Goal: Information Seeking & Learning: Understand process/instructions

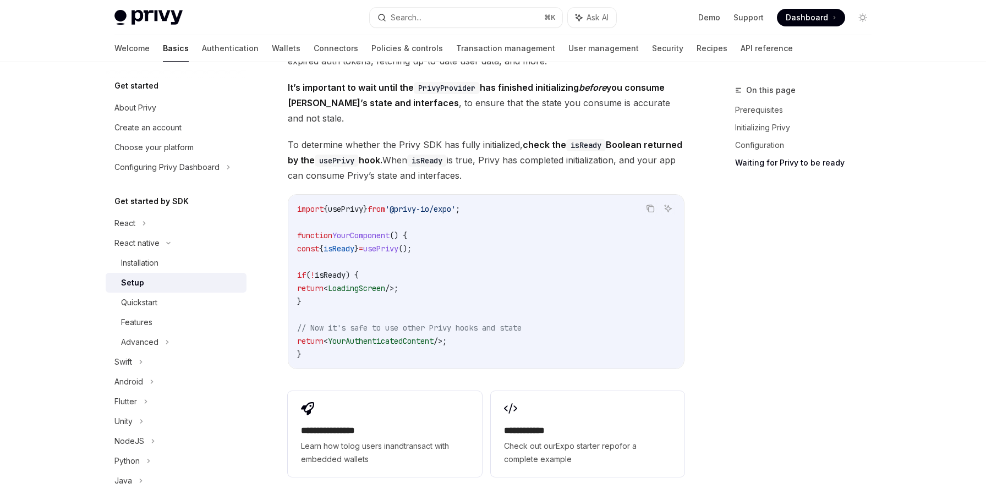
scroll to position [1019, 0]
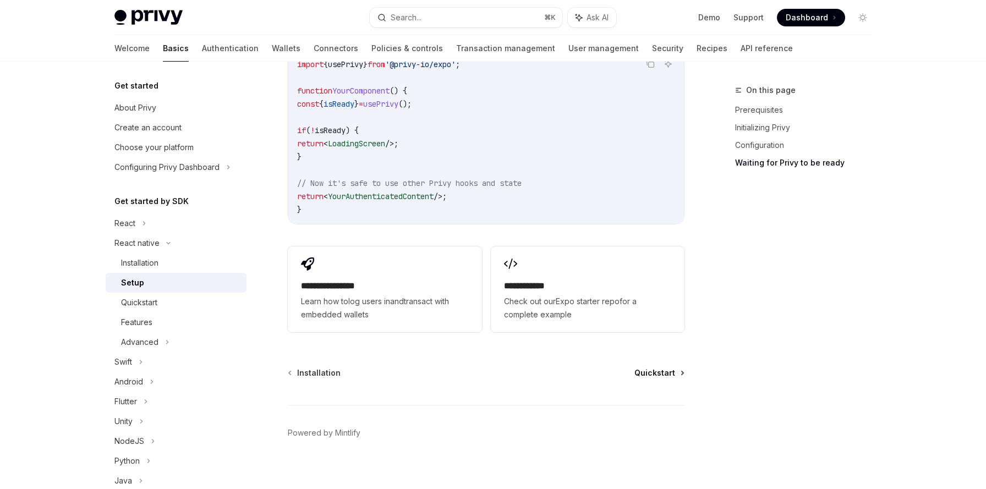
click at [640, 368] on span "Quickstart" at bounding box center [654, 373] width 41 height 11
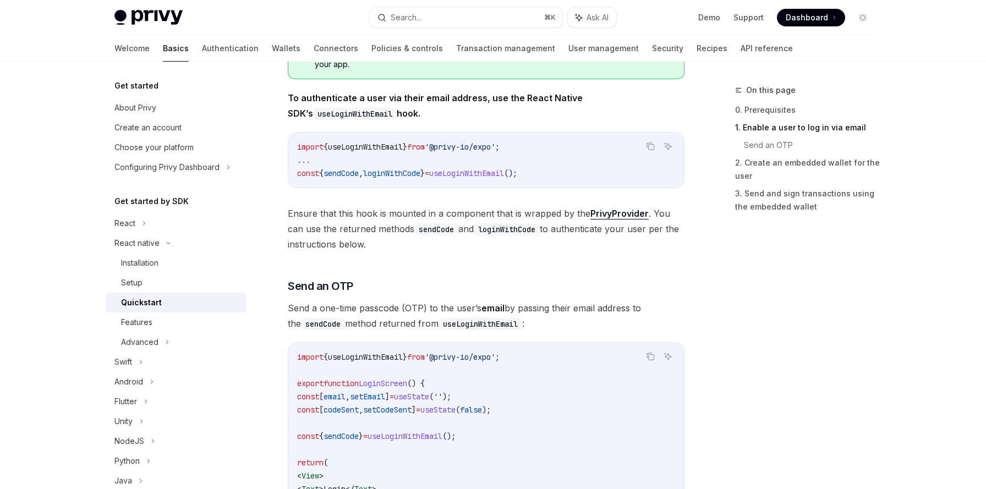
scroll to position [146, 0]
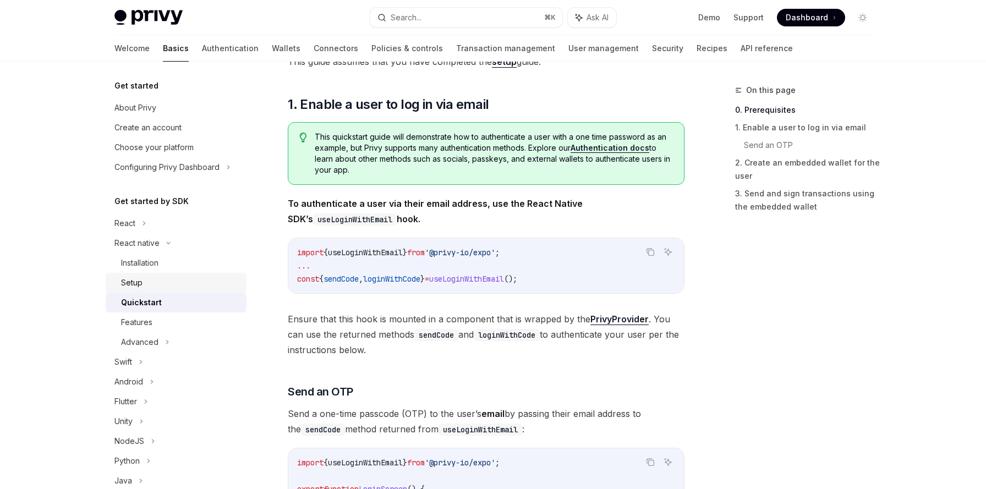
click at [183, 282] on div "Setup" at bounding box center [180, 282] width 119 height 13
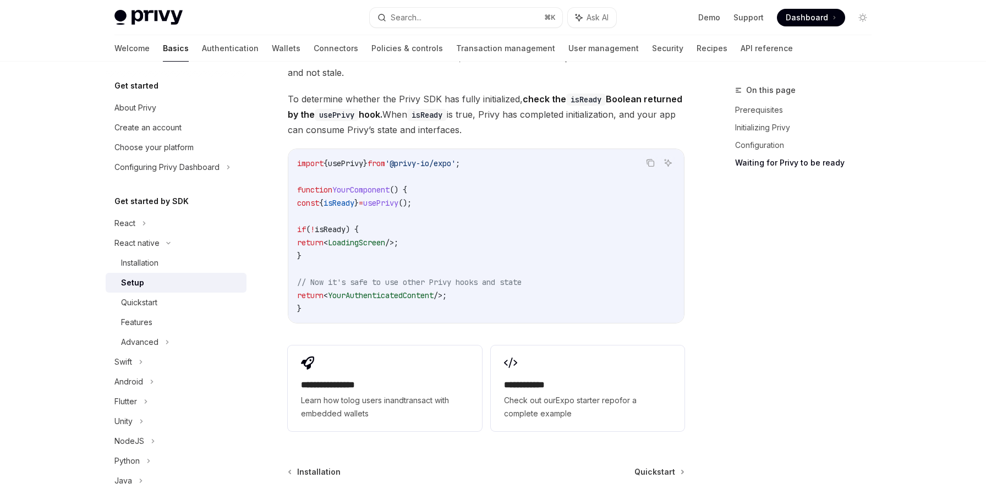
scroll to position [977, 0]
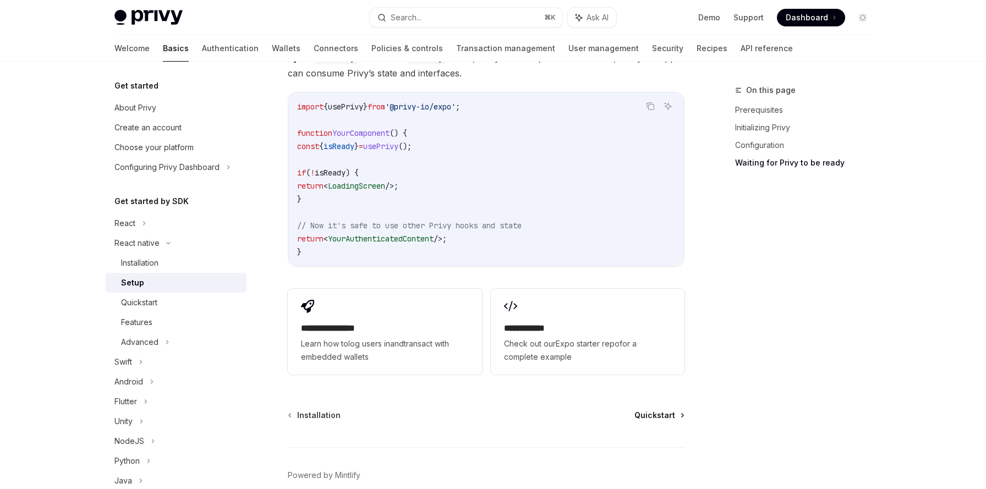
click at [649, 410] on span "Quickstart" at bounding box center [654, 415] width 41 height 11
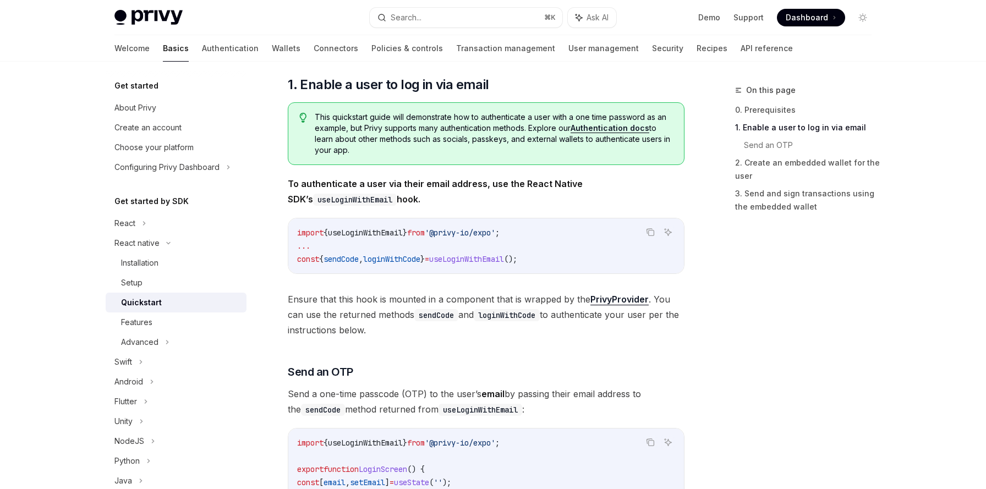
scroll to position [167, 0]
click at [371, 228] on span "useLoginWithEmail" at bounding box center [365, 232] width 75 height 10
click at [377, 260] on span "loginWithCode" at bounding box center [391, 258] width 57 height 10
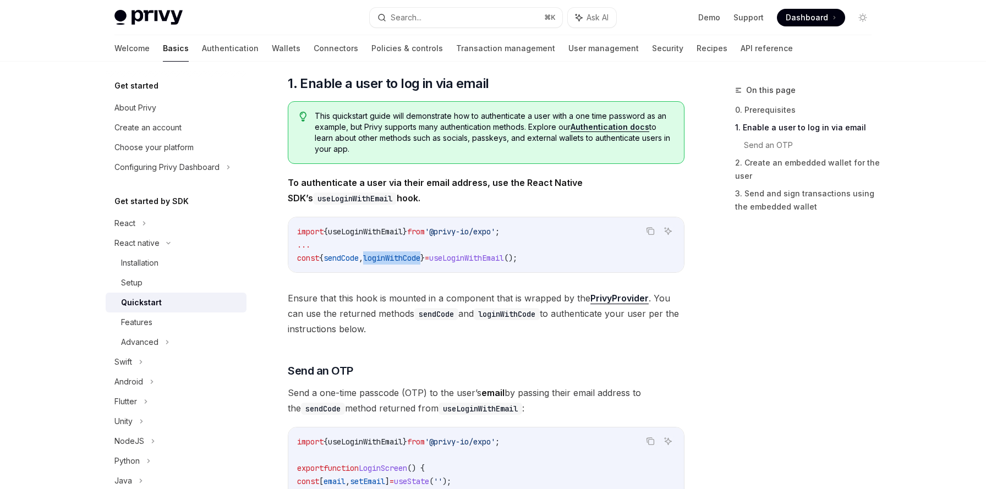
click at [377, 260] on span "loginWithCode" at bounding box center [391, 258] width 57 height 10
click at [380, 272] on div "Copy Ask AI import { useLoginWithEmail } from '@privy-io/expo' ; ... const { se…" at bounding box center [486, 245] width 397 height 56
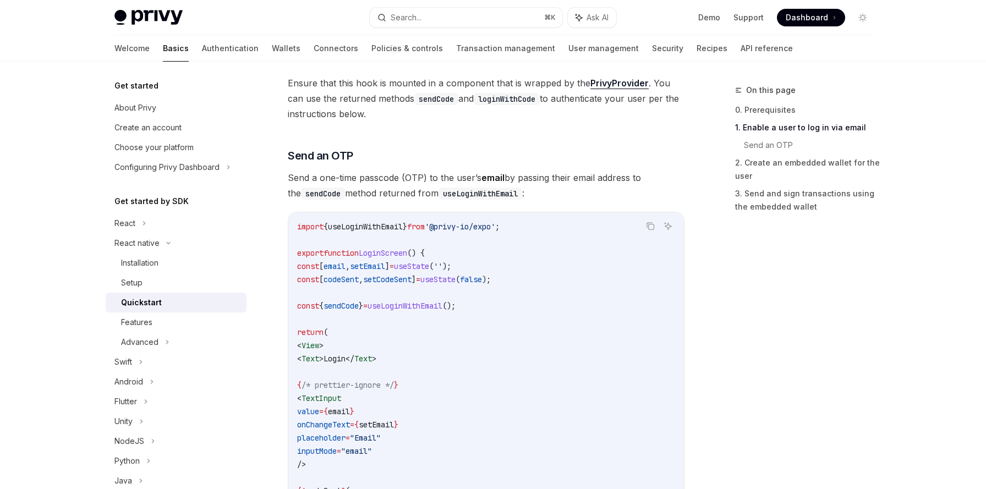
scroll to position [319, 0]
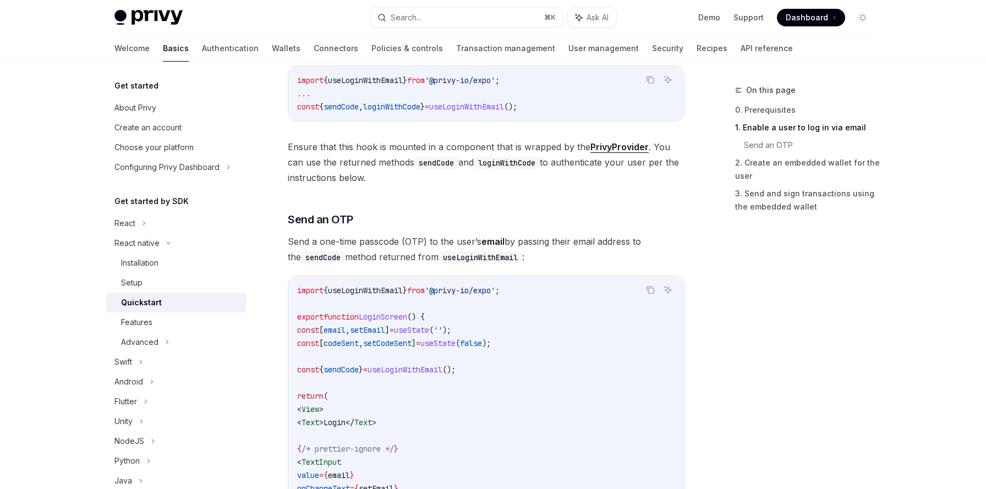
click at [394, 106] on span "loginWithCode" at bounding box center [391, 107] width 57 height 10
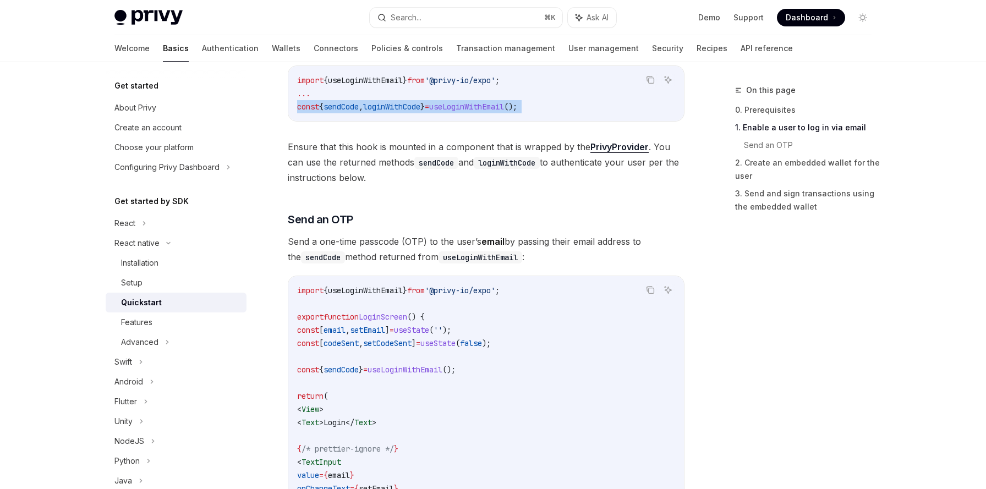
click at [394, 106] on span "loginWithCode" at bounding box center [391, 107] width 57 height 10
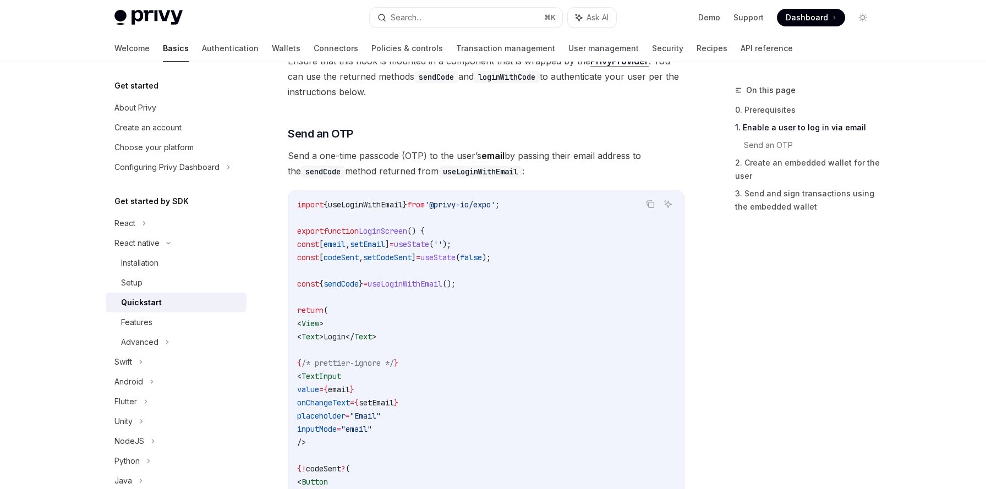
scroll to position [419, 0]
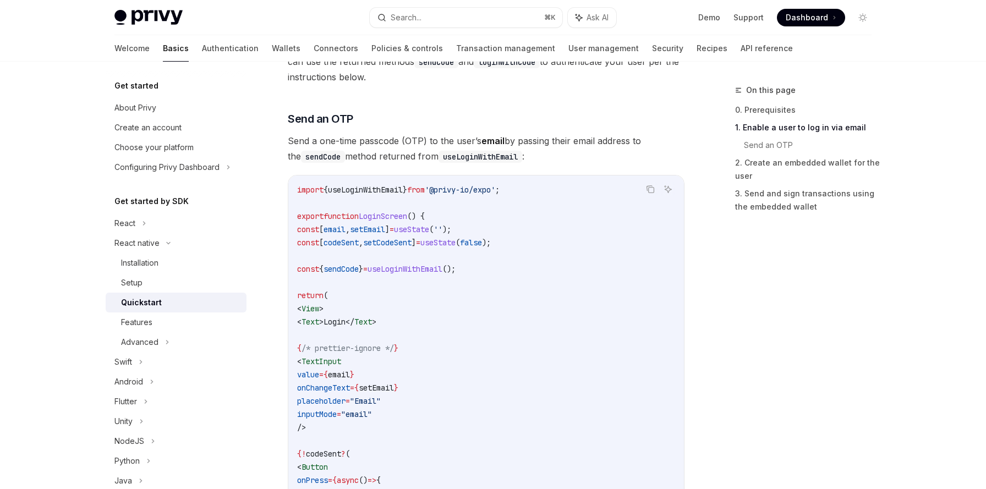
click at [359, 271] on span "sendCode" at bounding box center [340, 269] width 35 height 10
click at [359, 268] on span "sendCode" at bounding box center [340, 269] width 35 height 10
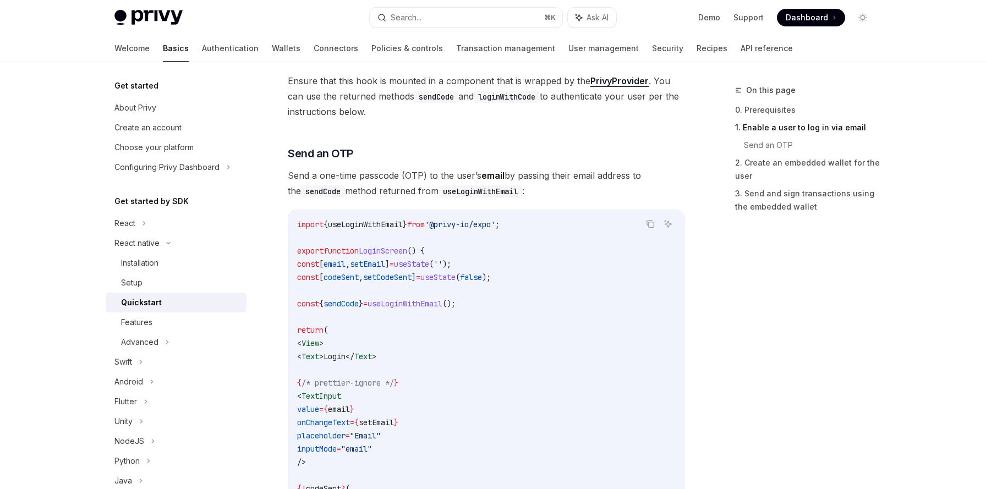
scroll to position [415, 0]
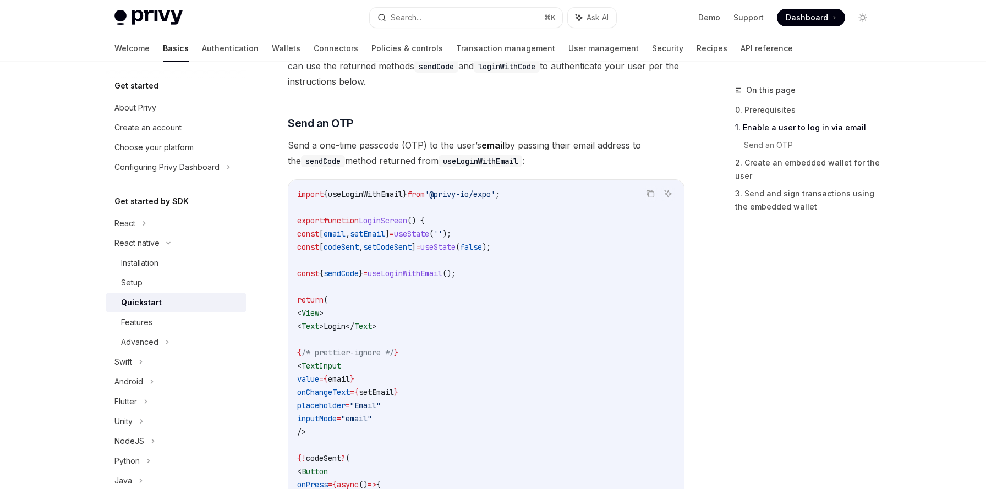
click at [359, 268] on span "sendCode" at bounding box center [340, 273] width 35 height 10
click at [411, 273] on span "useLoginWithEmail" at bounding box center [405, 273] width 75 height 10
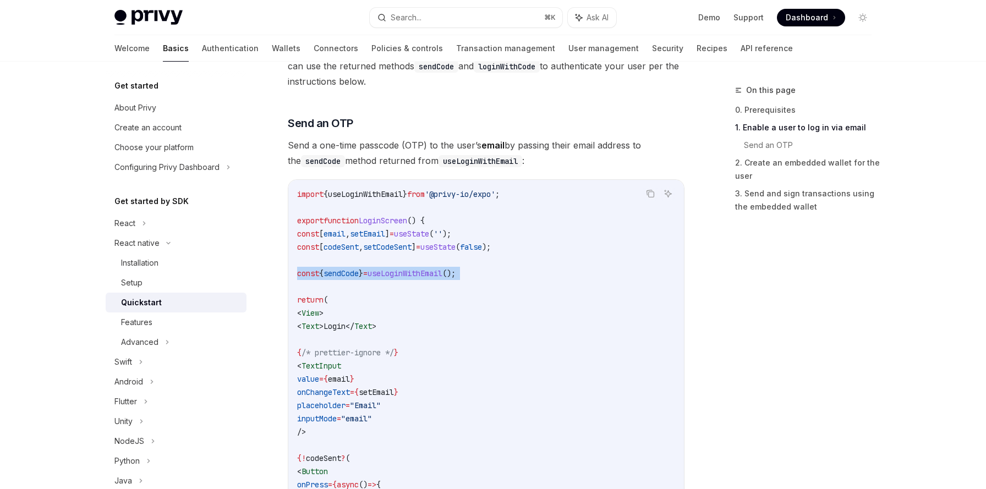
click at [411, 273] on span "useLoginWithEmail" at bounding box center [405, 273] width 75 height 10
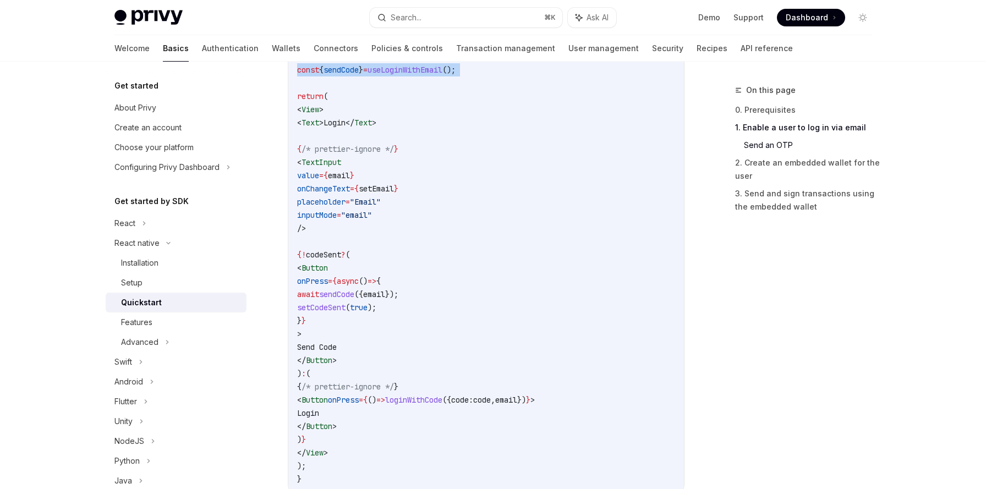
scroll to position [619, 0]
click at [337, 349] on span "Send Code" at bounding box center [317, 346] width 40 height 10
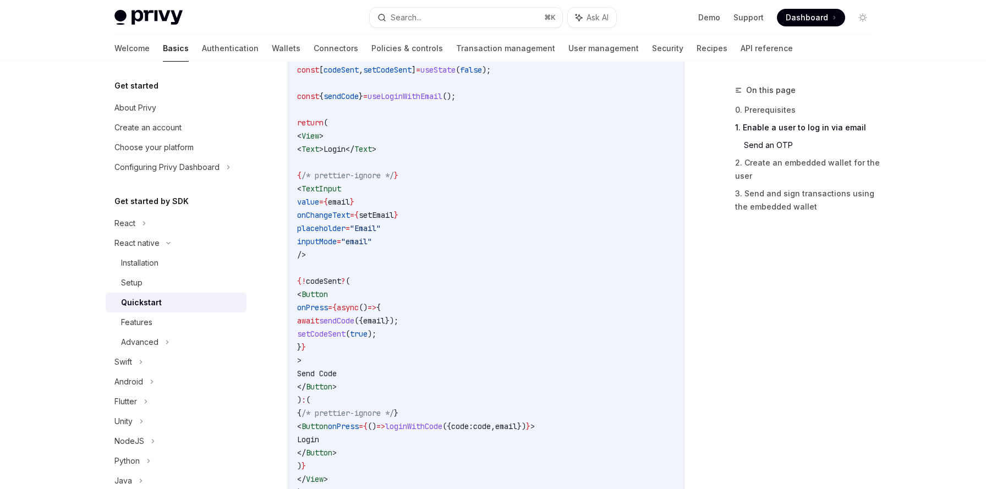
click at [350, 92] on span "sendCode" at bounding box center [340, 96] width 35 height 10
click at [404, 204] on code "import { useLoginWithEmail } from '@privy-io/expo' ; export function LoginScree…" at bounding box center [486, 261] width 378 height 502
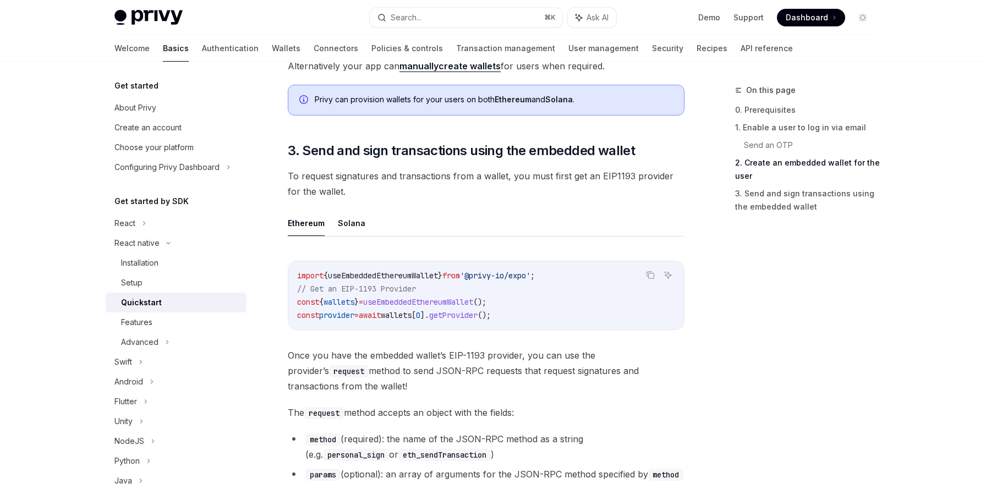
scroll to position [1172, 0]
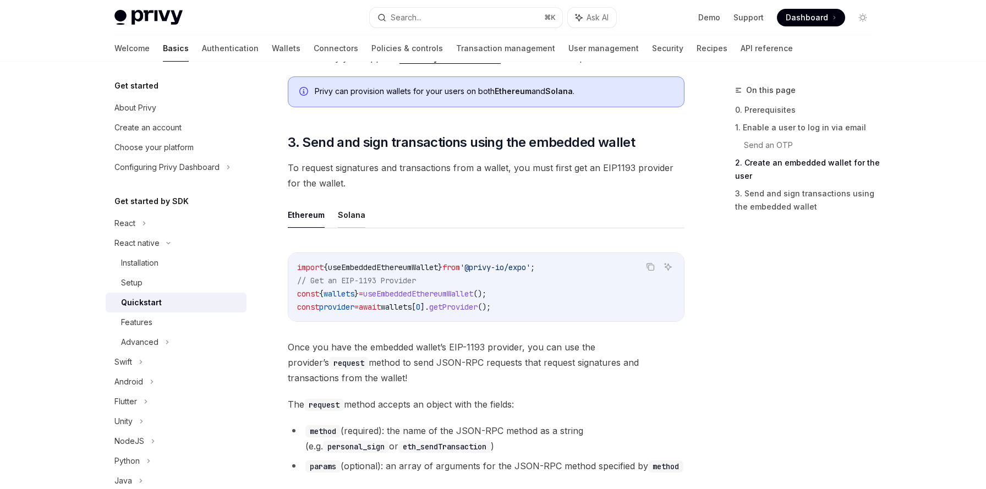
click at [347, 215] on button "Solana" at bounding box center [352, 215] width 28 height 26
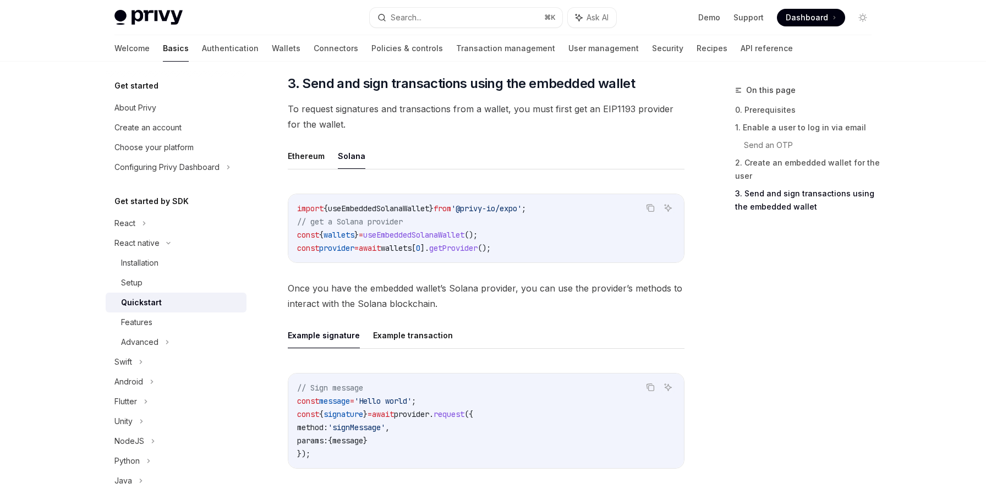
scroll to position [1260, 0]
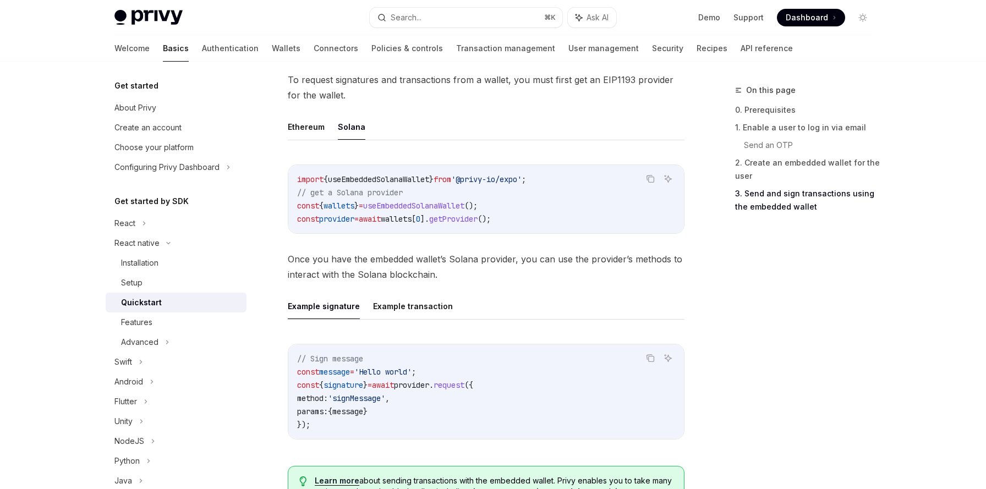
click at [305, 376] on span "const" at bounding box center [308, 372] width 22 height 10
click at [307, 390] on span "const" at bounding box center [308, 385] width 22 height 10
click at [305, 388] on span "const" at bounding box center [308, 385] width 22 height 10
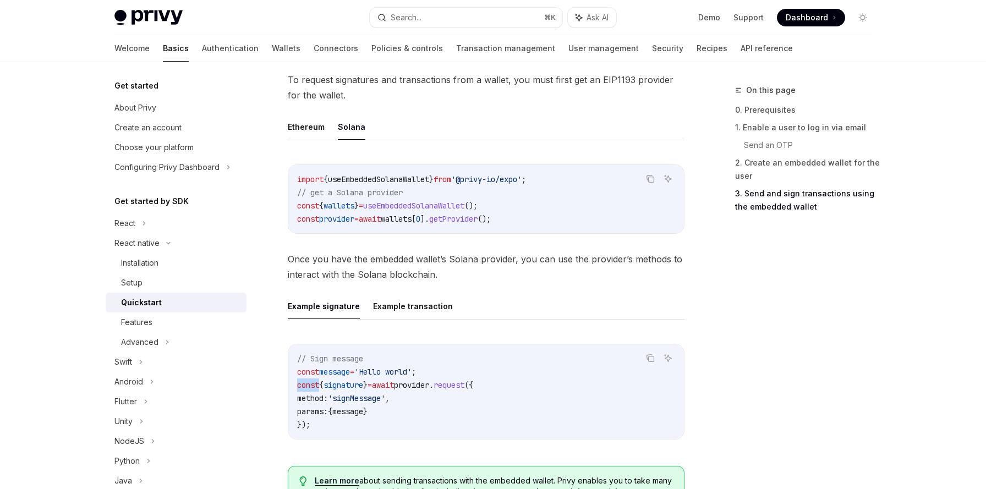
click at [305, 388] on span "const" at bounding box center [308, 385] width 22 height 10
click at [314, 383] on span "const" at bounding box center [308, 385] width 22 height 10
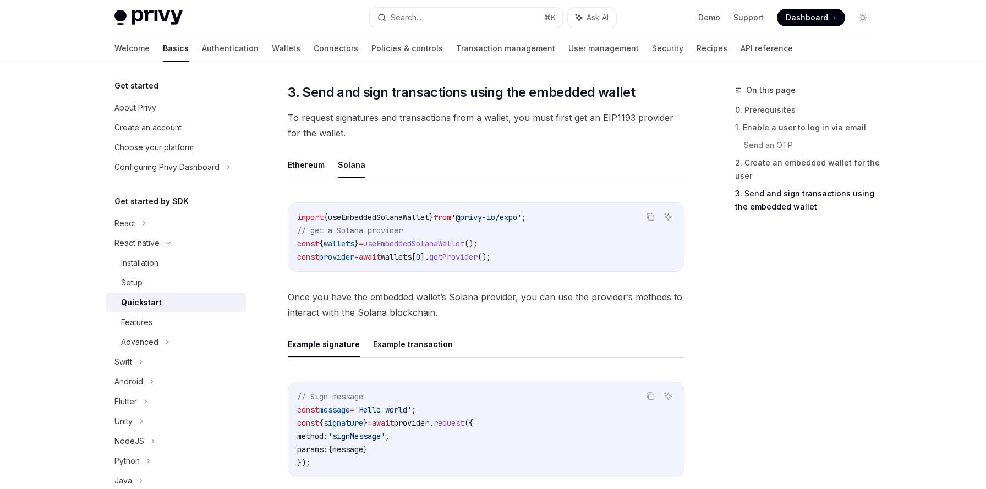
scroll to position [1222, 0]
click at [135, 281] on div "Setup" at bounding box center [131, 282] width 21 height 13
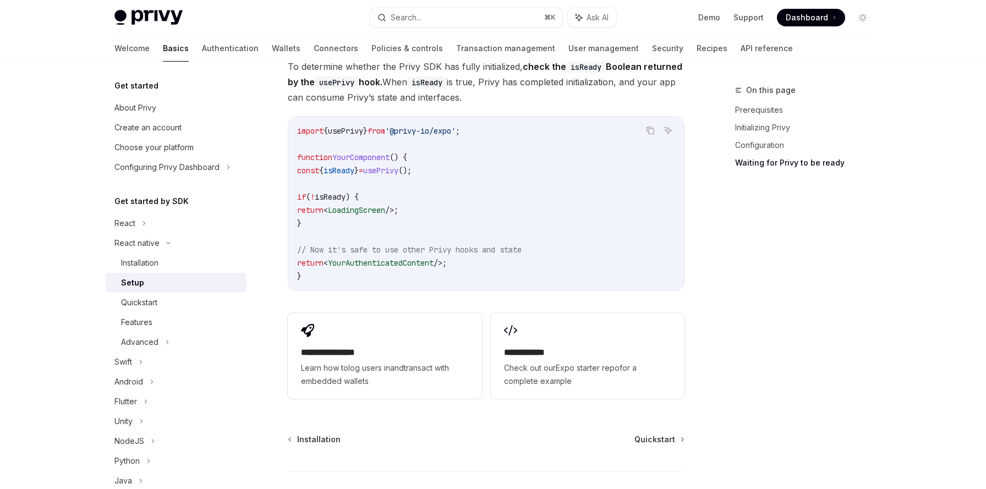
scroll to position [931, 0]
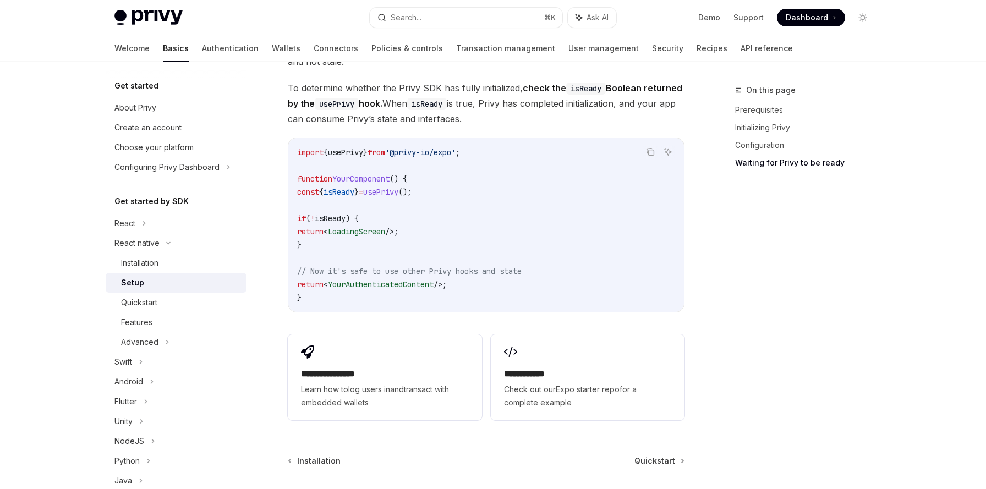
click at [311, 187] on span "const" at bounding box center [308, 192] width 22 height 10
click at [171, 304] on div "Quickstart" at bounding box center [180, 302] width 119 height 13
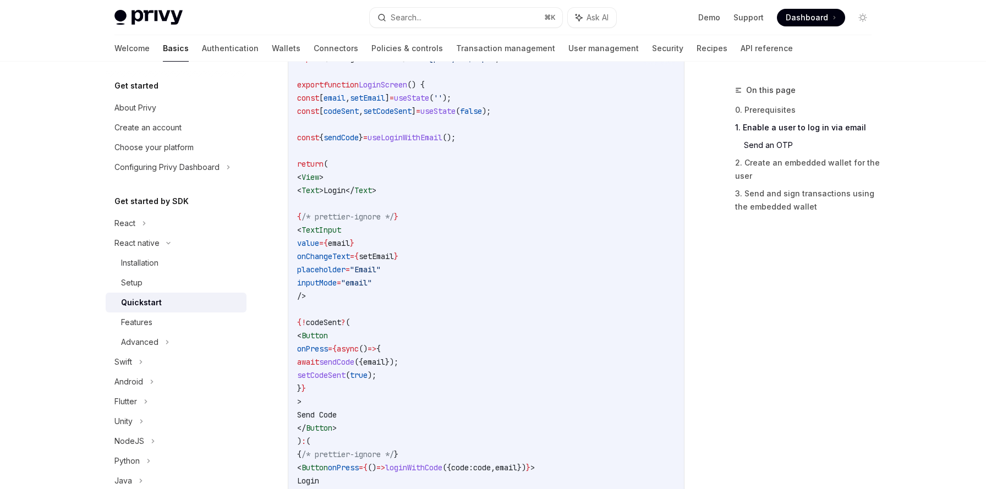
scroll to position [508, 0]
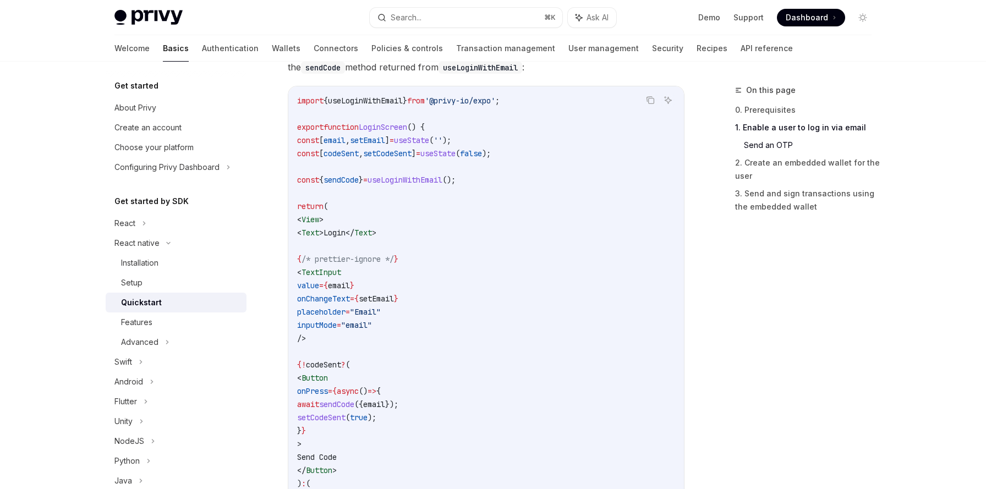
click at [355, 155] on span "codeSent" at bounding box center [340, 154] width 35 height 10
click at [354, 228] on span "</" at bounding box center [350, 233] width 9 height 10
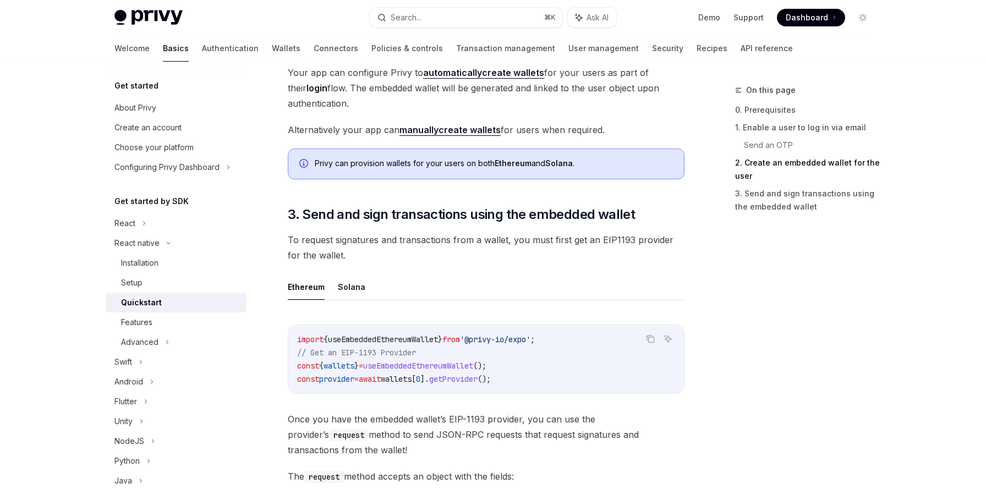
scroll to position [1101, 0]
click at [346, 287] on button "Solana" at bounding box center [352, 286] width 28 height 26
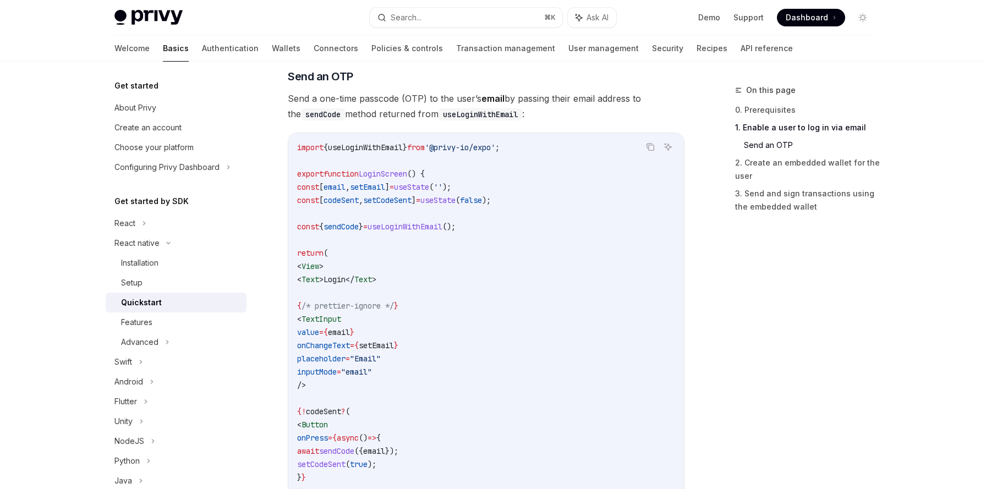
scroll to position [455, 0]
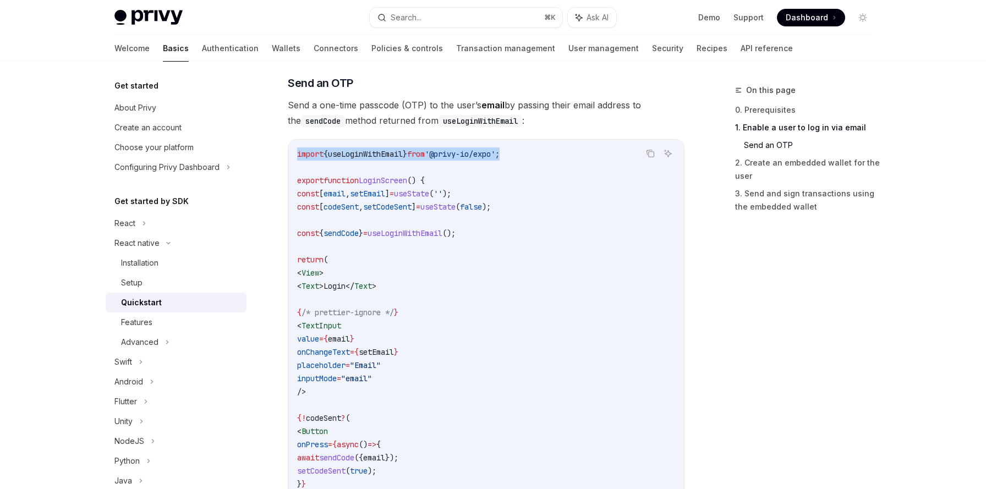
drag, startPoint x: 297, startPoint y: 156, endPoint x: 555, endPoint y: 156, distance: 258.0
click at [555, 156] on code "import { useLoginWithEmail } from '@privy-io/expo' ; export function LoginScree…" at bounding box center [486, 398] width 378 height 502
copy span "import { useLoginWithEmail } from '@privy-io/expo' ;"
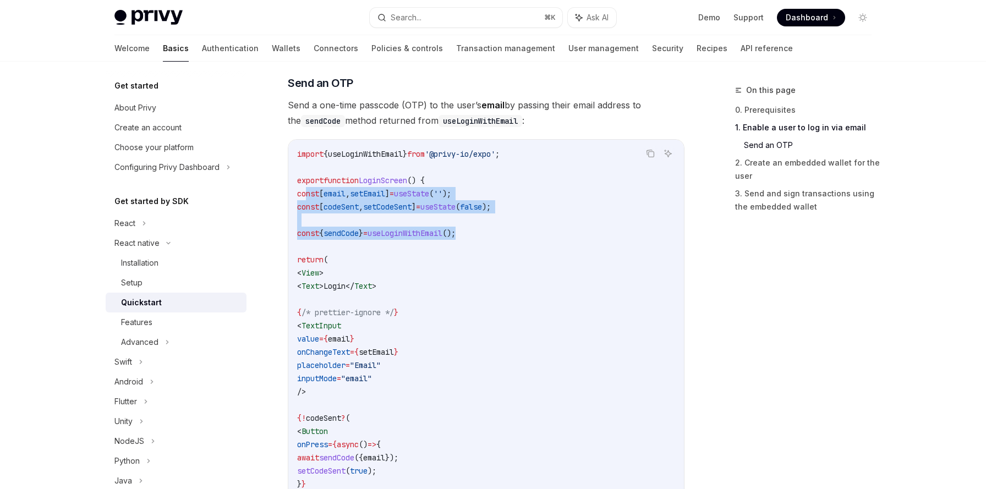
drag, startPoint x: 307, startPoint y: 196, endPoint x: 497, endPoint y: 232, distance: 193.1
click at [497, 232] on code "import { useLoginWithEmail } from '@privy-io/expo' ; export function LoginScree…" at bounding box center [486, 398] width 378 height 502
copy code "const [ email , setEmail ] = useState ( '' ); const [ codeSent , setCodeSent ] …"
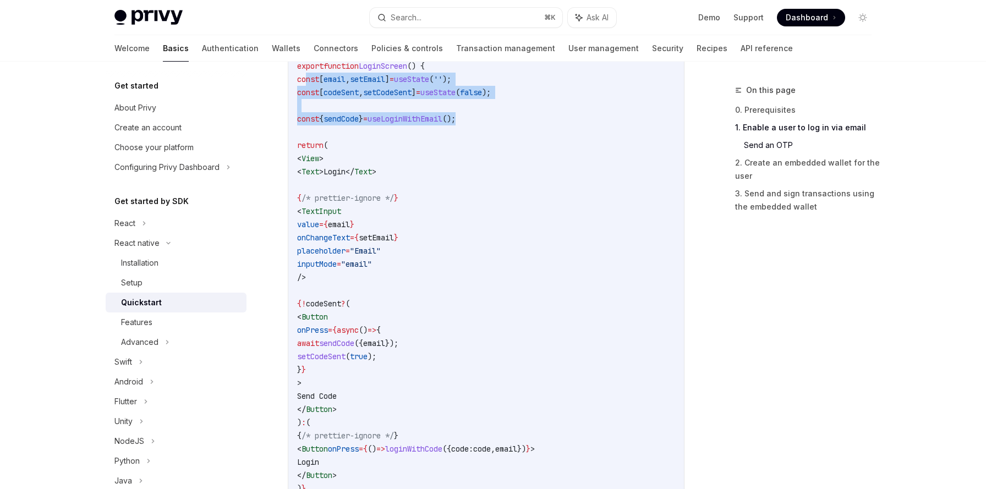
scroll to position [560, 0]
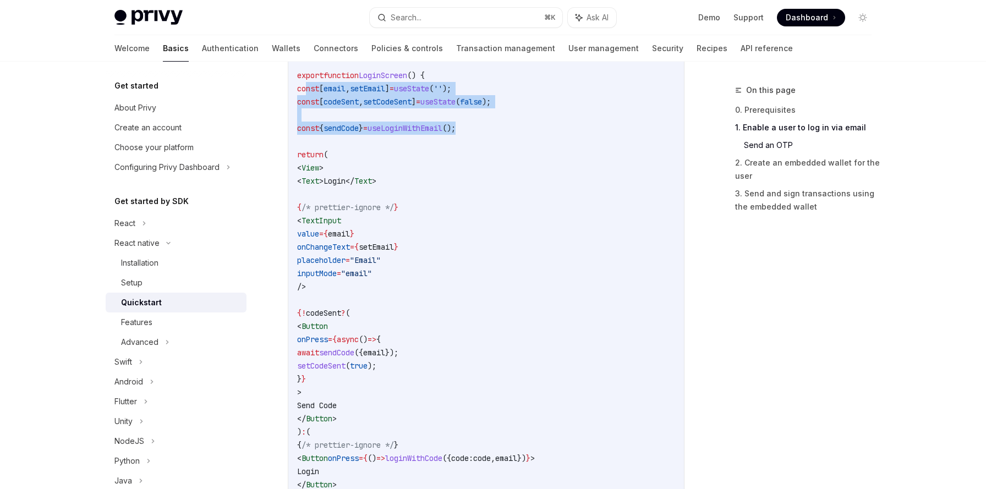
copy code "const [ email , setEmail ] = useState ( '' ); const [ codeSent , setCodeSent ] …"
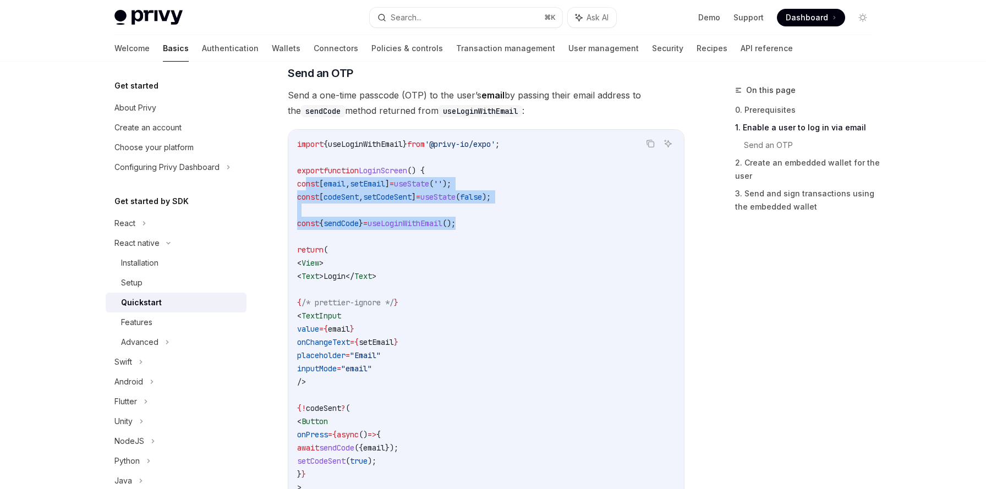
scroll to position [398, 0]
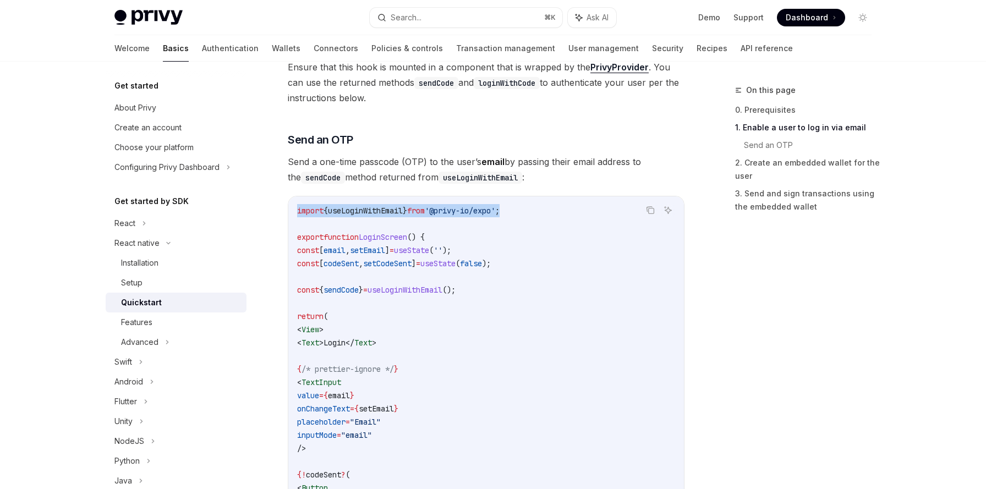
drag, startPoint x: 298, startPoint y: 212, endPoint x: 525, endPoint y: 211, distance: 227.2
click at [525, 211] on code "import { useLoginWithEmail } from '@privy-io/expo' ; export function LoginScree…" at bounding box center [486, 455] width 378 height 502
copy span "import { useLoginWithEmail } from '@privy-io/expo' ;"
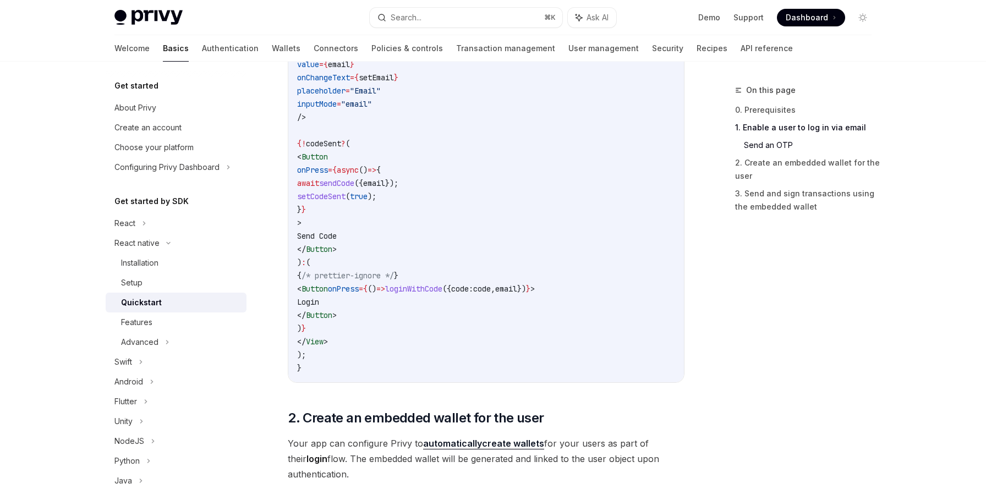
scroll to position [761, 0]
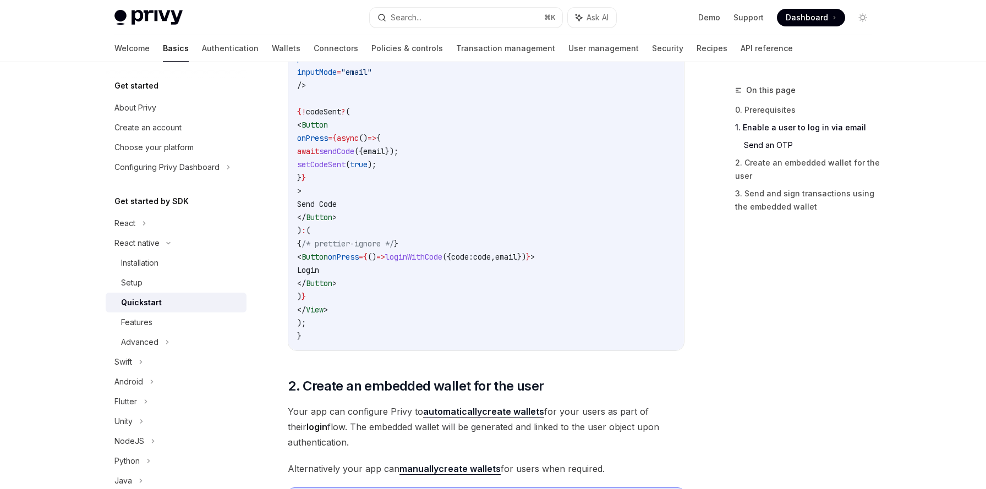
drag, startPoint x: 316, startPoint y: 129, endPoint x: 355, endPoint y: 310, distance: 184.6
click at [355, 310] on code "import { useLoginWithEmail } from '@privy-io/expo' ; export function LoginScree…" at bounding box center [486, 92] width 378 height 502
copy code "< View > < Text > Login </ Text > { /* prettier-ignore */ } < TextInput value =…"
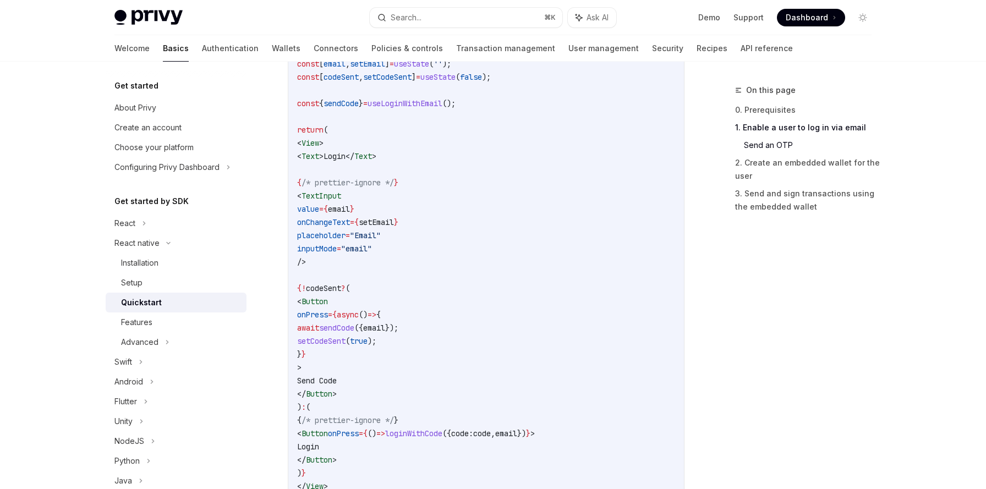
scroll to position [586, 0]
click at [346, 178] on span "/* prettier-ignore */" at bounding box center [347, 182] width 92 height 10
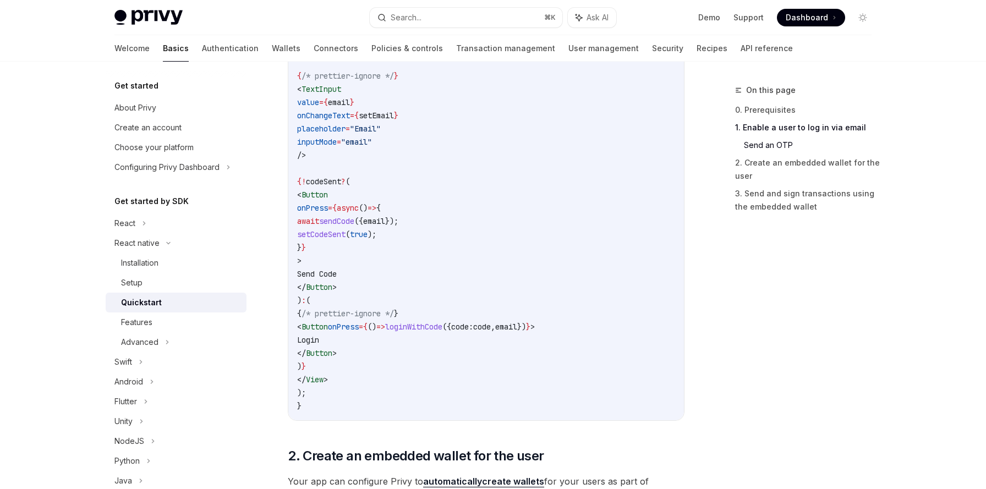
scroll to position [765, 0]
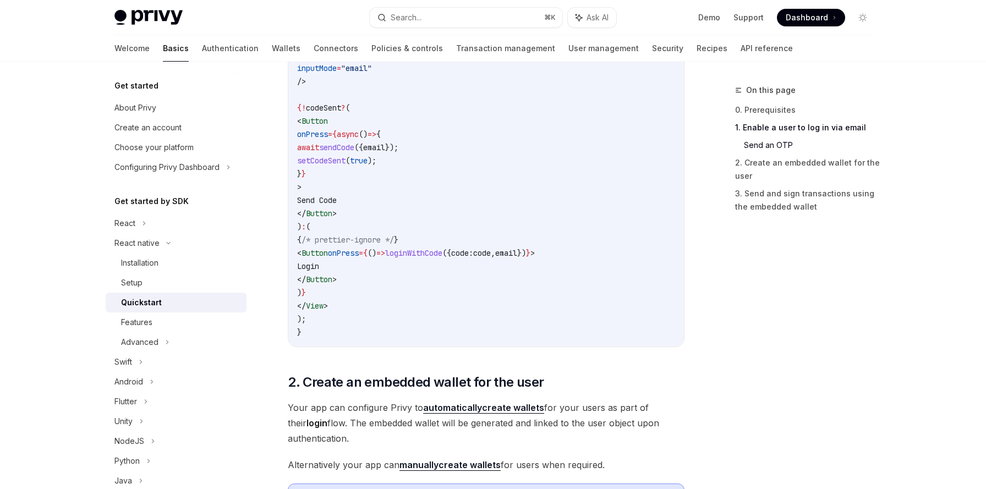
drag, startPoint x: 317, startPoint y: 174, endPoint x: 354, endPoint y: 301, distance: 131.8
click at [354, 301] on code "import { useLoginWithEmail } from '@privy-io/expo' ; export function LoginScree…" at bounding box center [486, 88] width 378 height 502
copy code "< View > < Text > Login </ Text > { /* prettier-ignore */ } < TextInput value =…"
click at [408, 119] on code "import { useLoginWithEmail } from '@privy-io/expo' ; export function LoginScree…" at bounding box center [486, 88] width 378 height 502
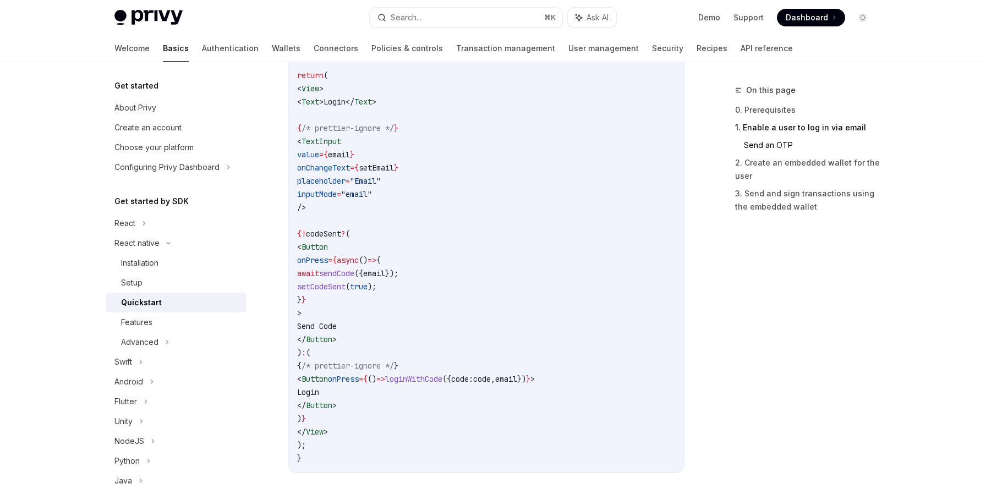
scroll to position [614, 0]
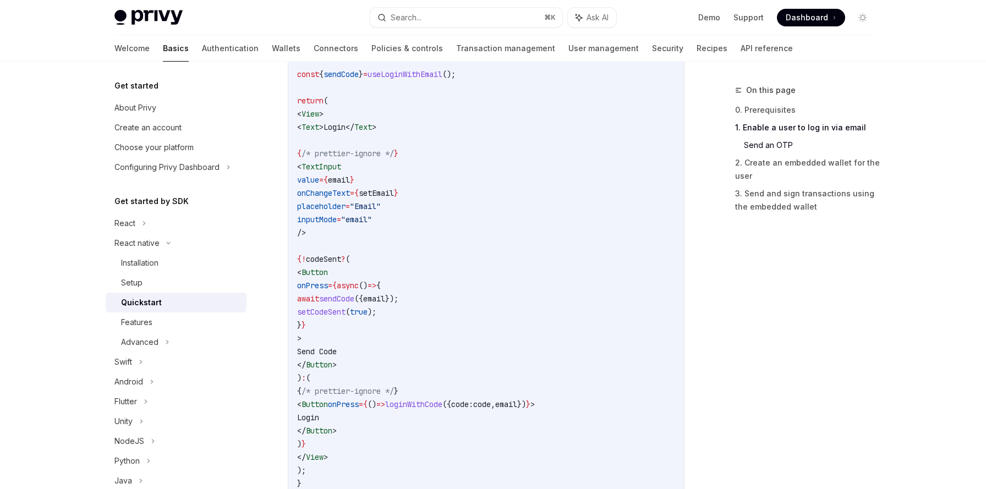
drag, startPoint x: 326, startPoint y: 129, endPoint x: 417, endPoint y: 128, distance: 91.3
click at [417, 128] on code "import { useLoginWithEmail } from '@privy-io/expo' ; export function LoginScree…" at bounding box center [486, 239] width 378 height 502
copy span "< Text > Login </ Text >"
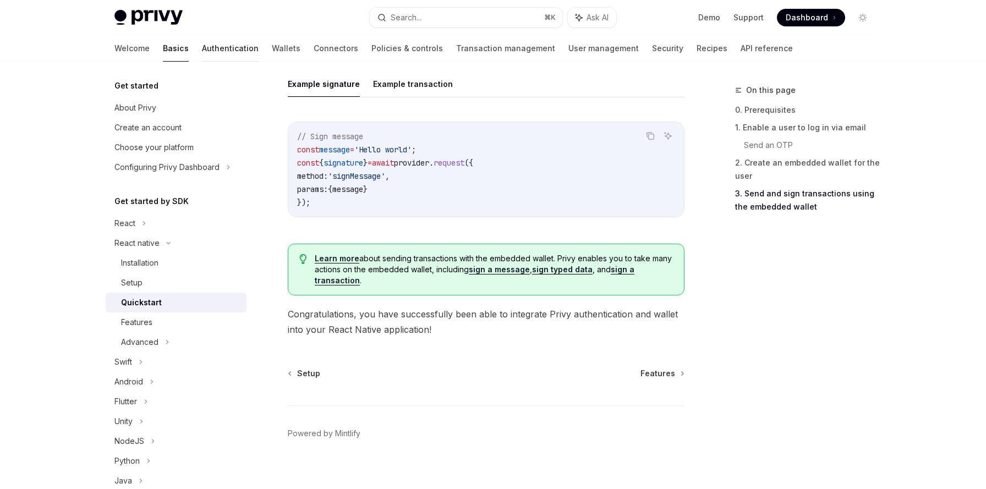
scroll to position [1486, 0]
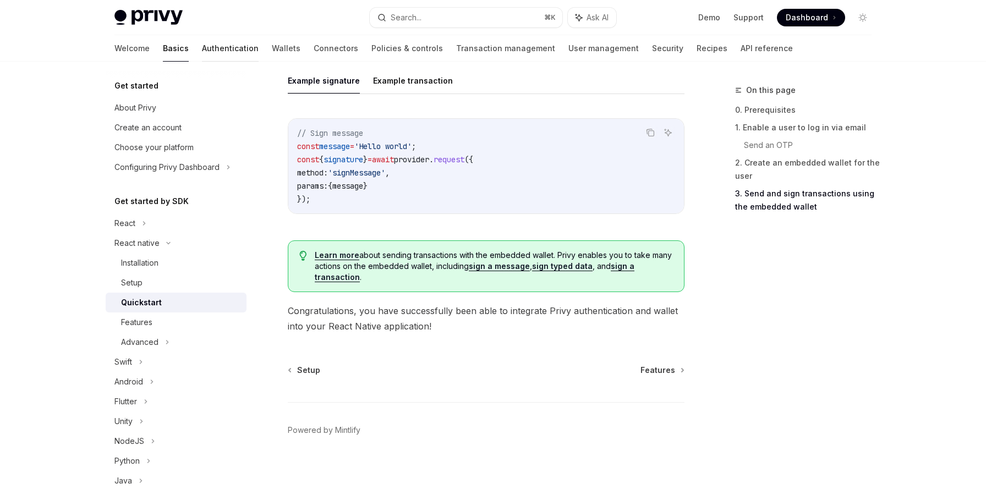
click at [202, 48] on link "Authentication" at bounding box center [230, 48] width 57 height 26
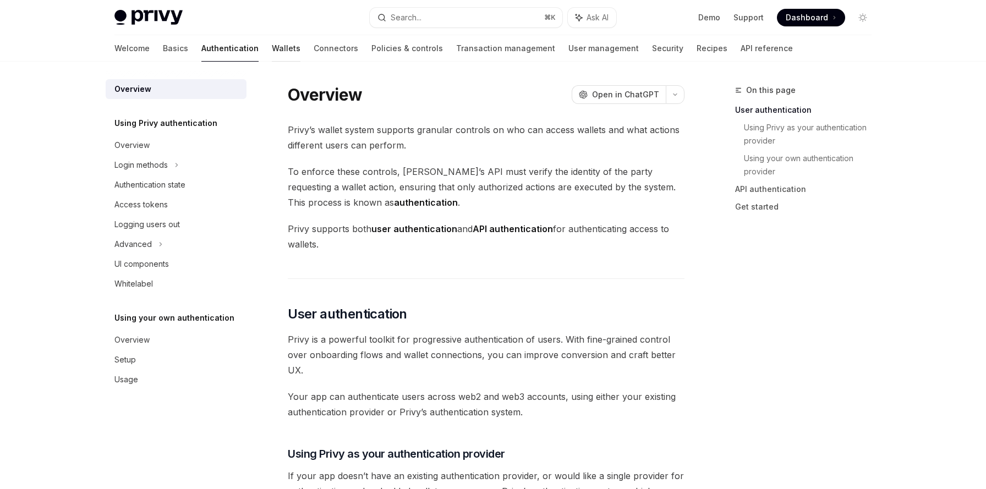
click at [272, 44] on link "Wallets" at bounding box center [286, 48] width 29 height 26
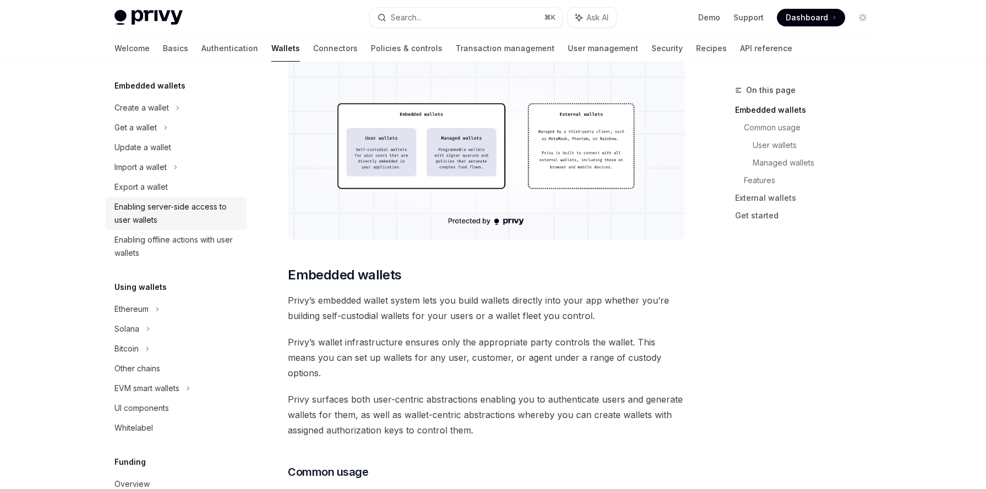
scroll to position [65, 0]
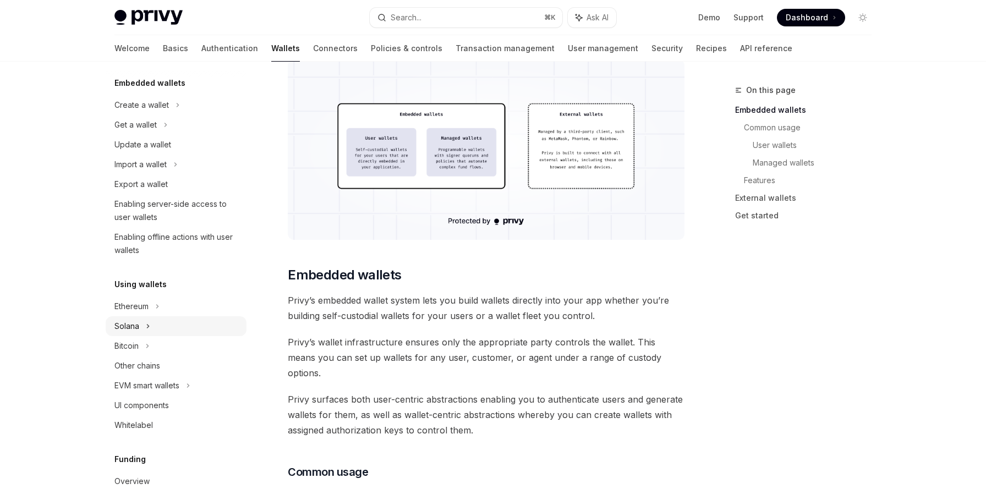
click at [140, 135] on div "Solana" at bounding box center [176, 125] width 141 height 20
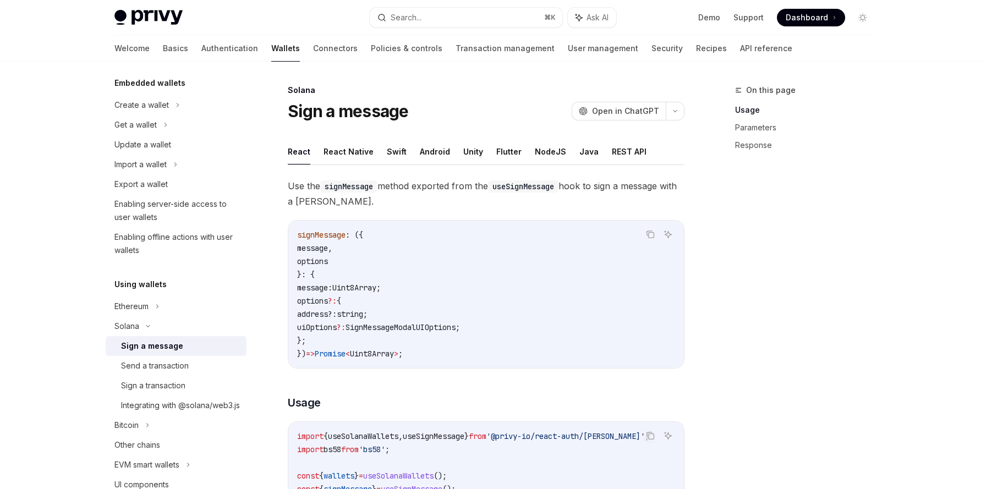
click at [149, 351] on div "Sign a message" at bounding box center [152, 345] width 62 height 13
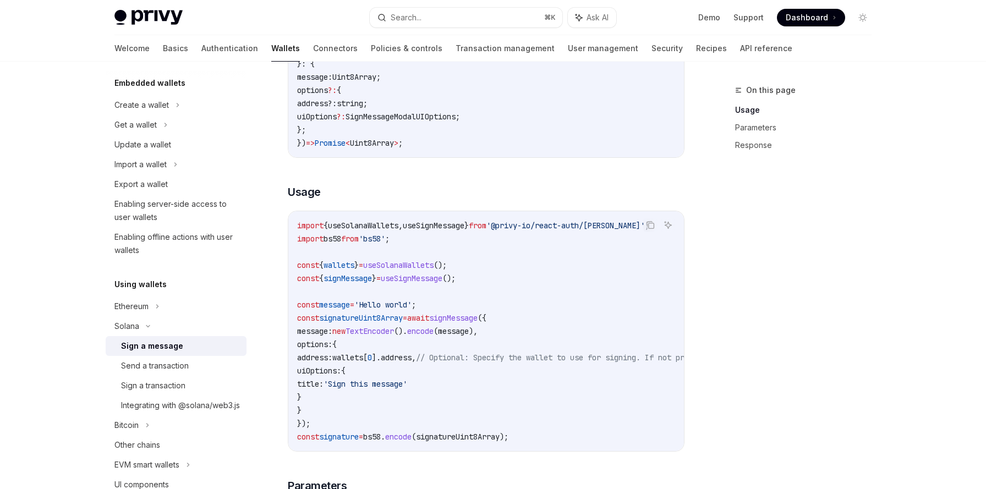
scroll to position [211, 0]
click at [174, 102] on div "Create a wallet" at bounding box center [176, 105] width 141 height 20
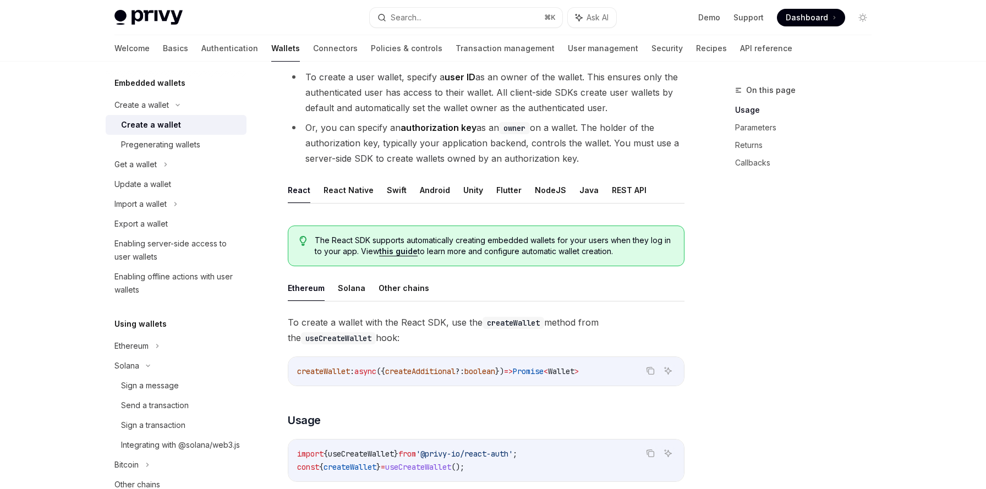
scroll to position [119, 0]
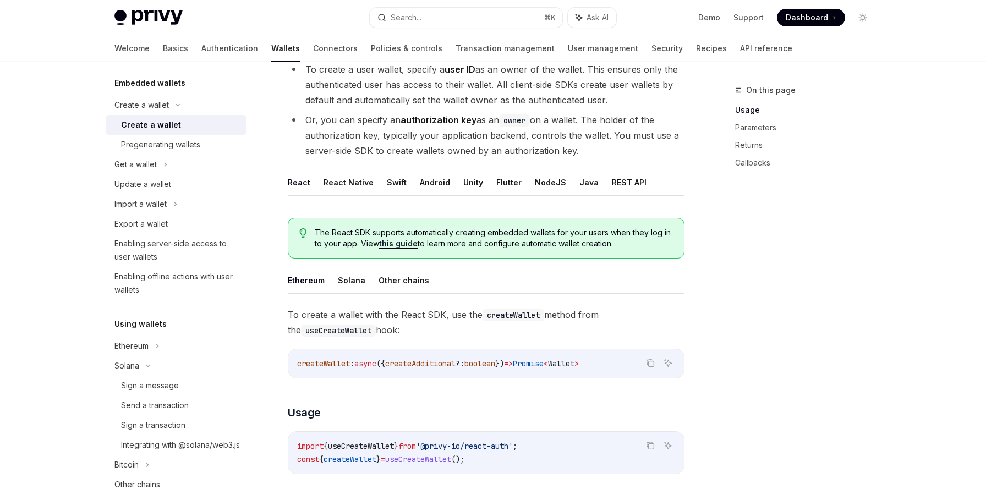
click at [346, 285] on button "Solana" at bounding box center [352, 280] width 28 height 26
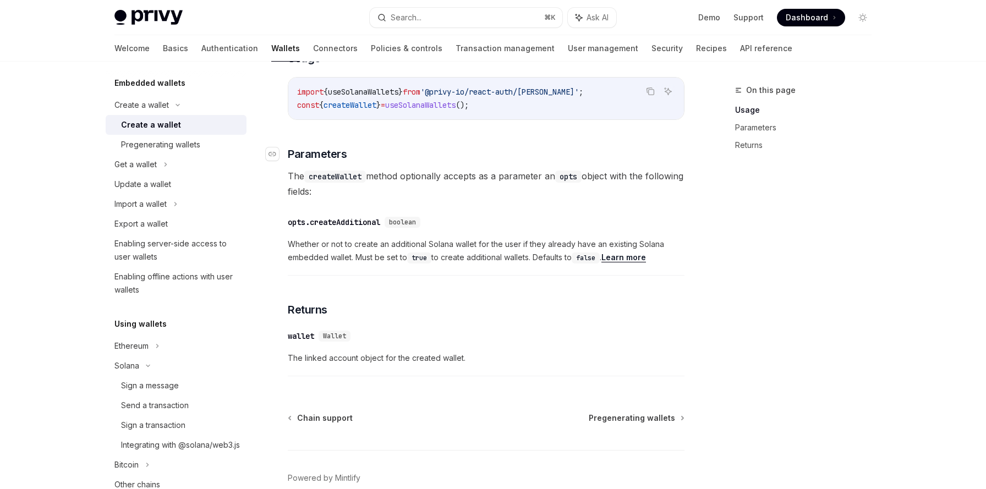
scroll to position [83, 0]
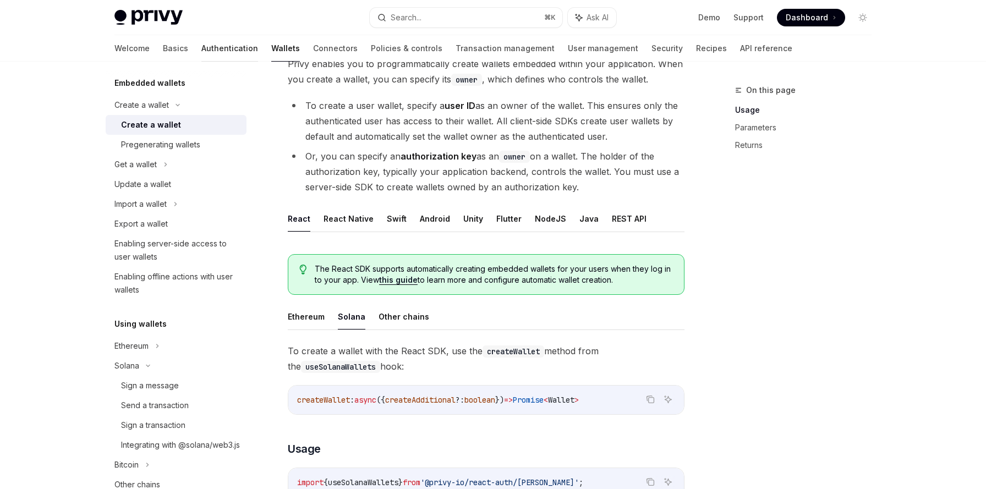
click at [201, 52] on link "Authentication" at bounding box center [229, 48] width 57 height 26
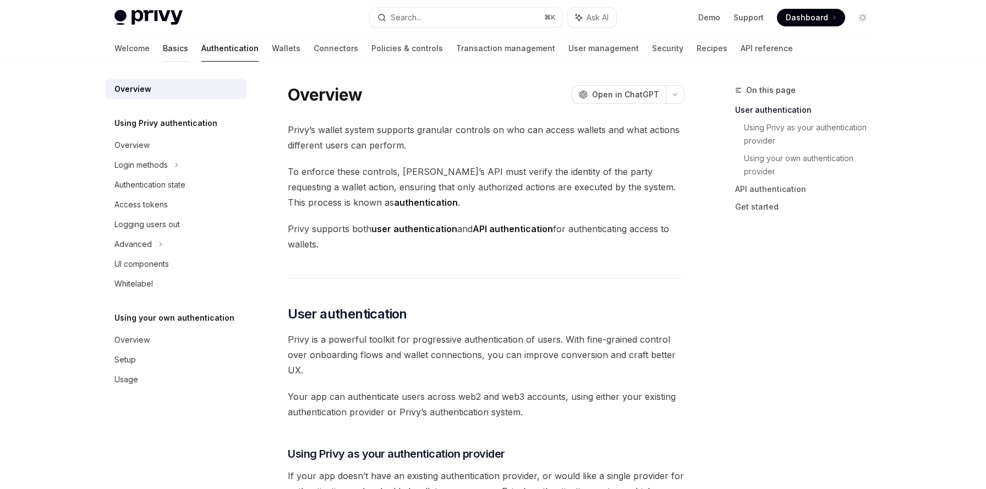
click at [163, 55] on link "Basics" at bounding box center [175, 48] width 25 height 26
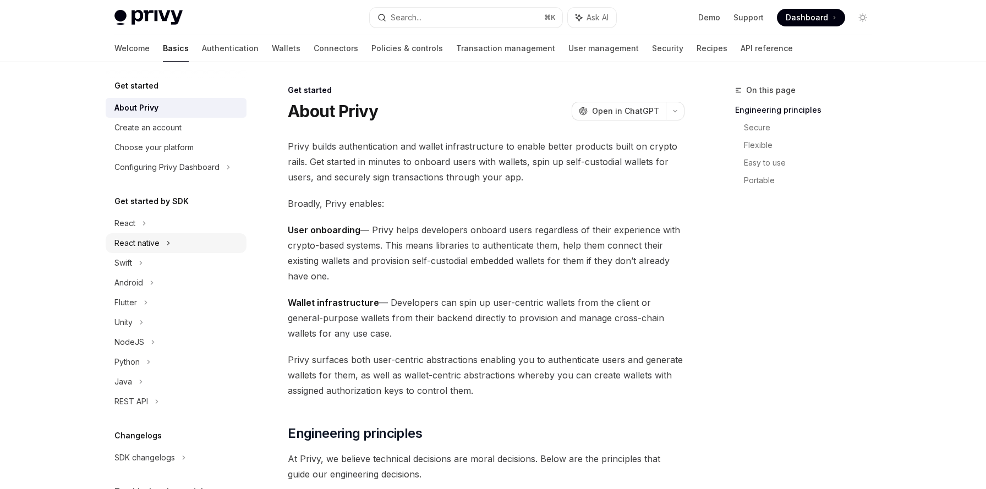
click at [140, 239] on div "React native" at bounding box center [136, 243] width 45 height 13
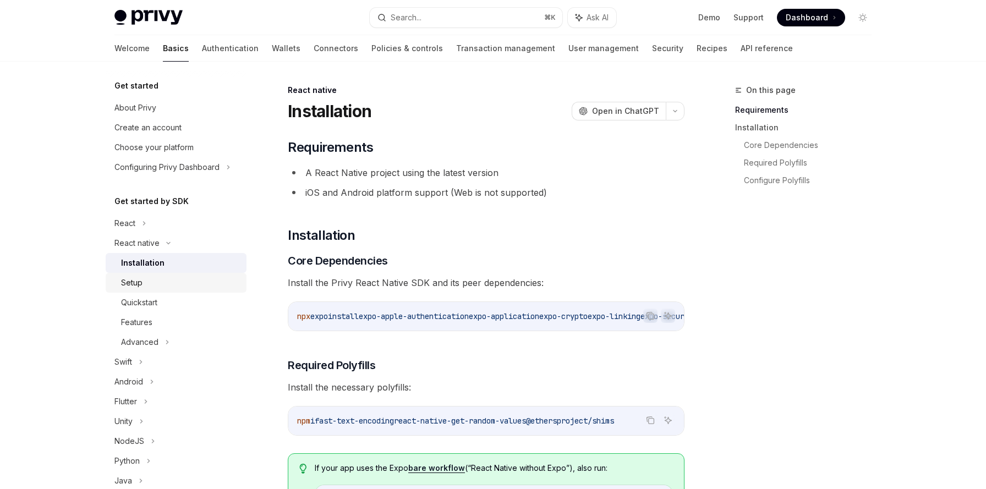
click at [136, 281] on div "Setup" at bounding box center [131, 282] width 21 height 13
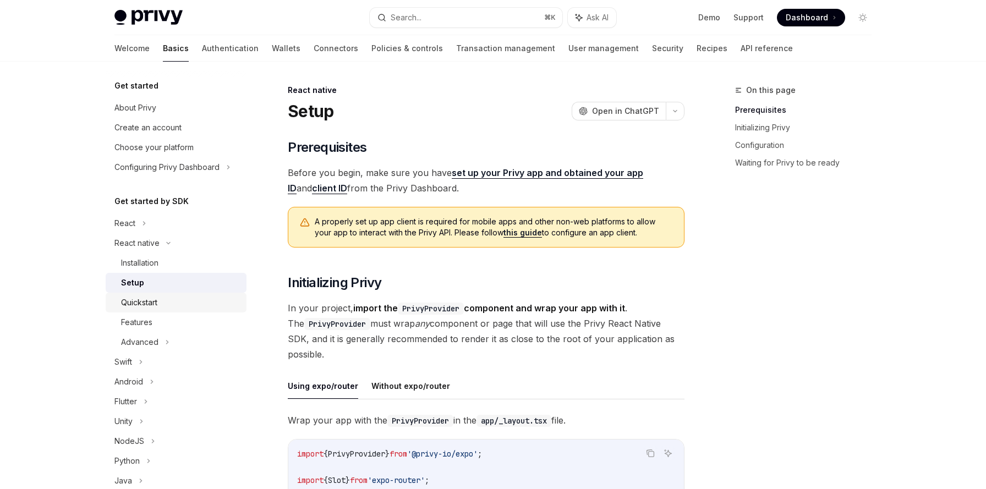
click at [139, 300] on div "Quickstart" at bounding box center [139, 302] width 36 height 13
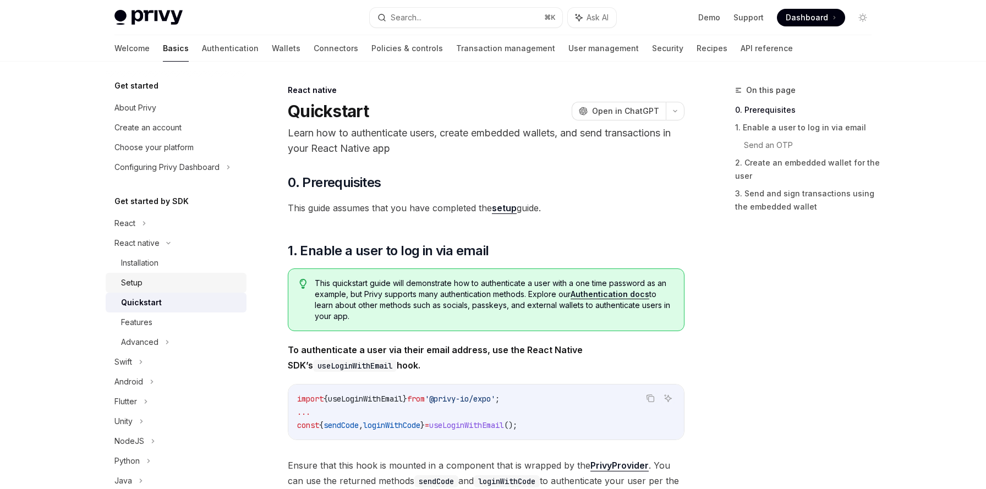
click at [140, 283] on div "Setup" at bounding box center [131, 282] width 21 height 13
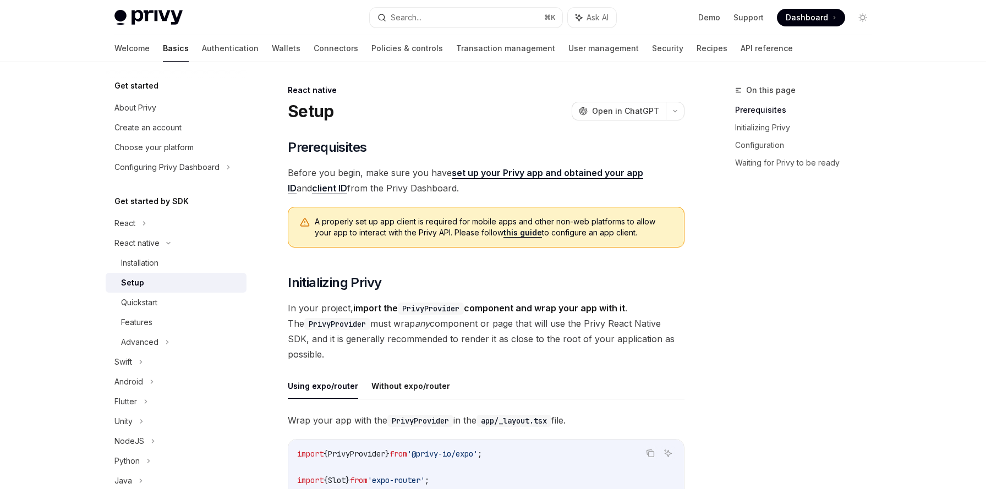
scroll to position [3, 0]
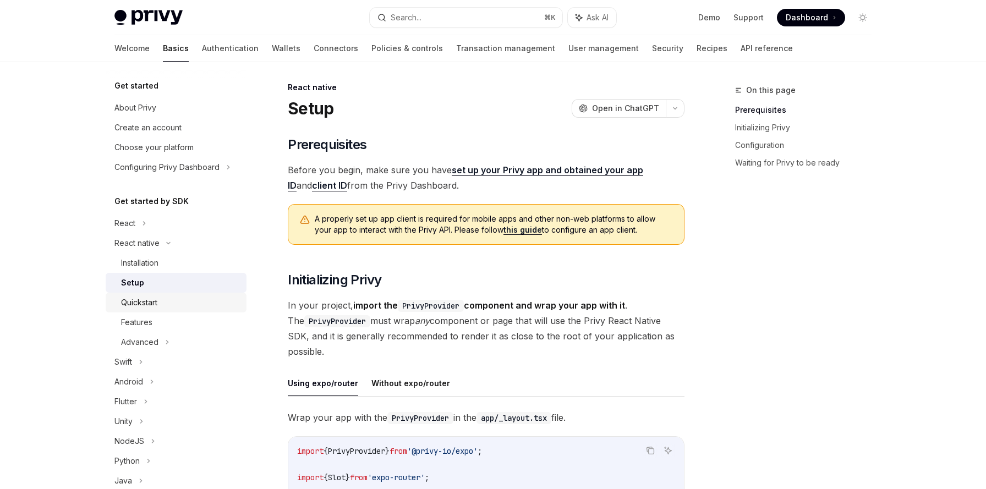
click at [188, 305] on div "Quickstart" at bounding box center [180, 302] width 119 height 13
type textarea "*"
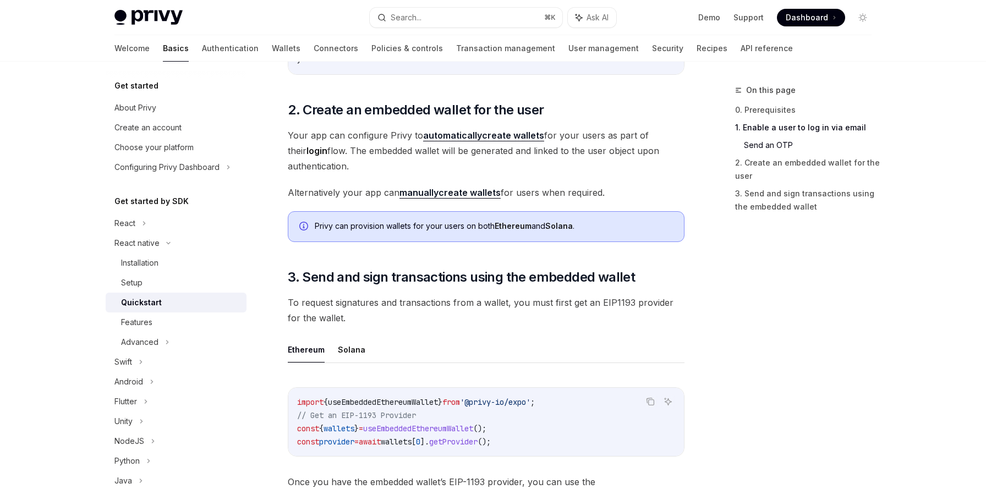
scroll to position [1048, 0]
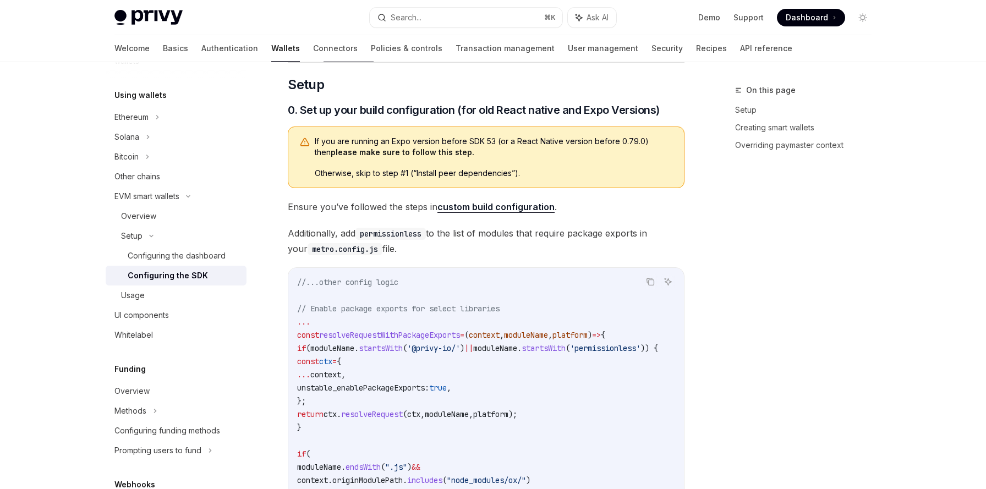
scroll to position [146, 0]
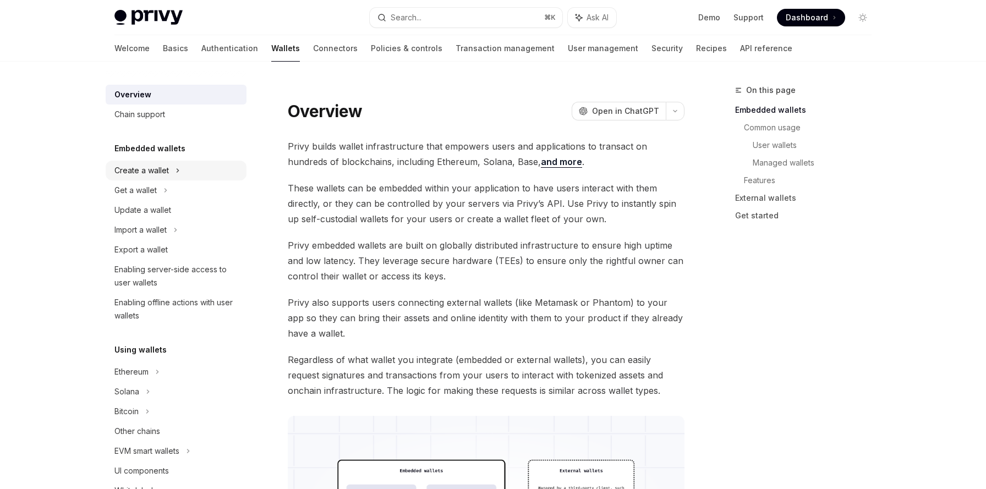
click at [134, 170] on div "Create a wallet" at bounding box center [141, 170] width 54 height 13
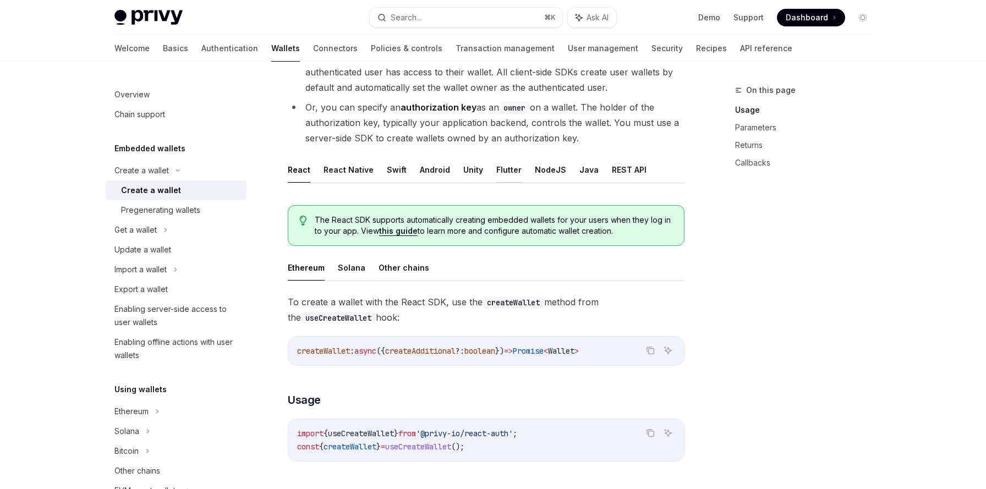
scroll to position [137, 0]
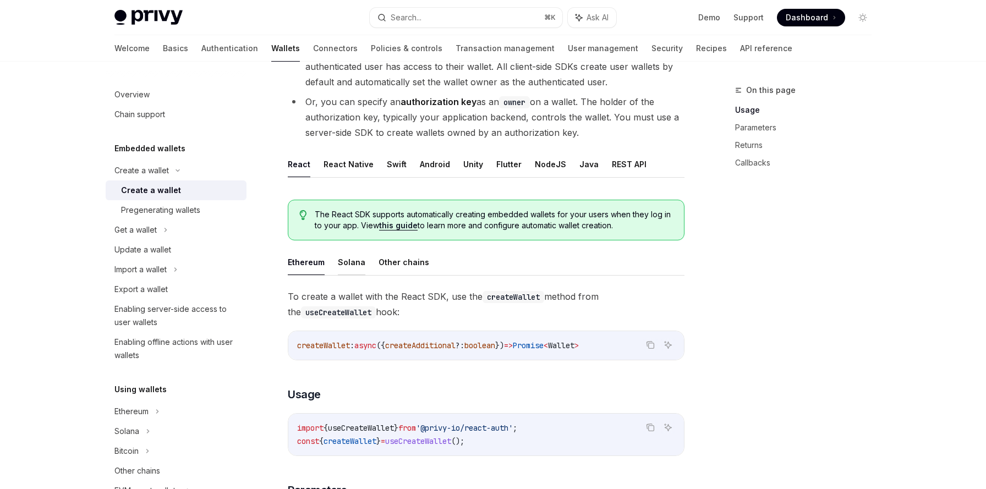
click at [355, 261] on button "Solana" at bounding box center [352, 262] width 28 height 26
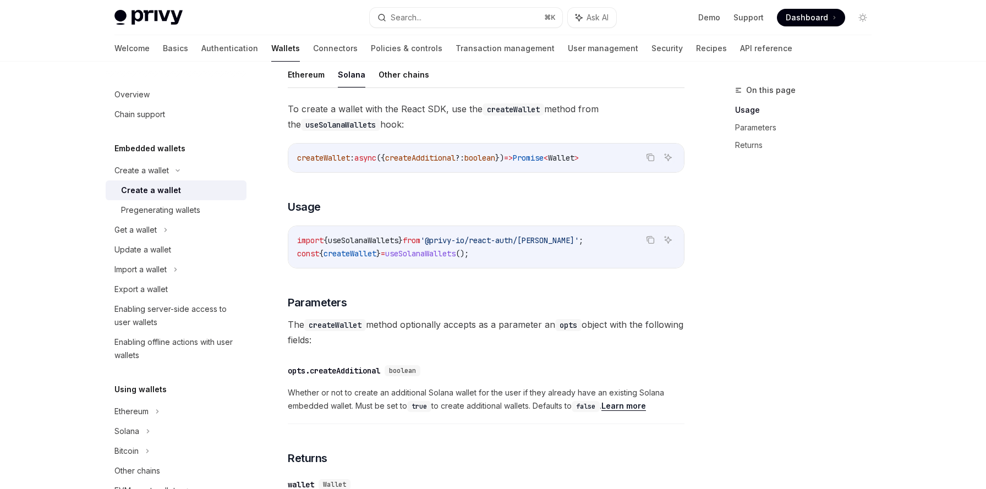
scroll to position [325, 0]
click at [359, 239] on span "useSolanaWallets" at bounding box center [363, 240] width 70 height 10
click at [359, 260] on div "import { useSolanaWallets } from '@privy-io/react-auth/solana' ; const { create…" at bounding box center [486, 247] width 396 height 42
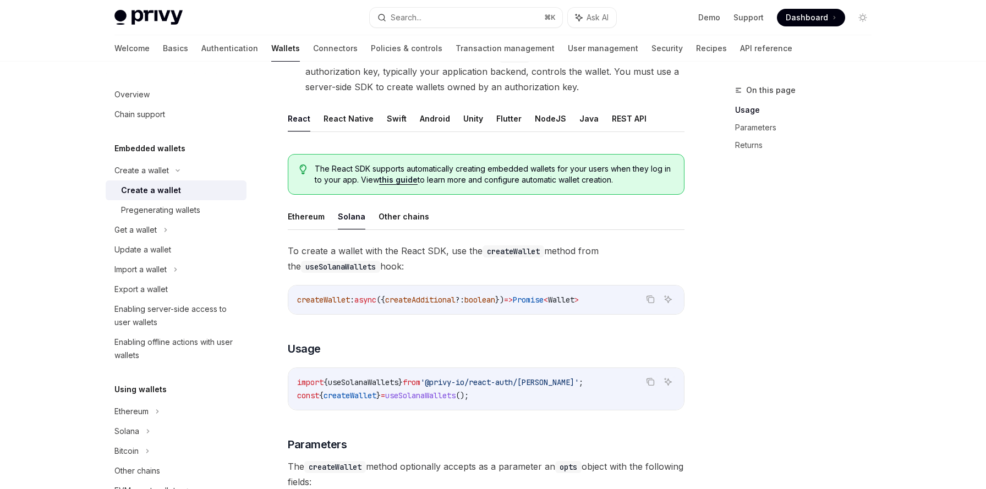
scroll to position [161, 0]
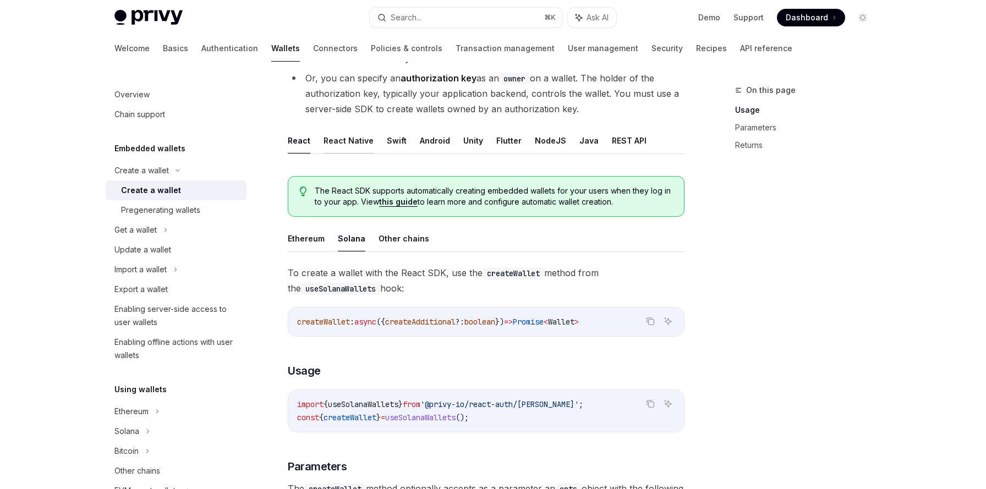
click at [336, 135] on button "React Native" at bounding box center [348, 141] width 50 height 26
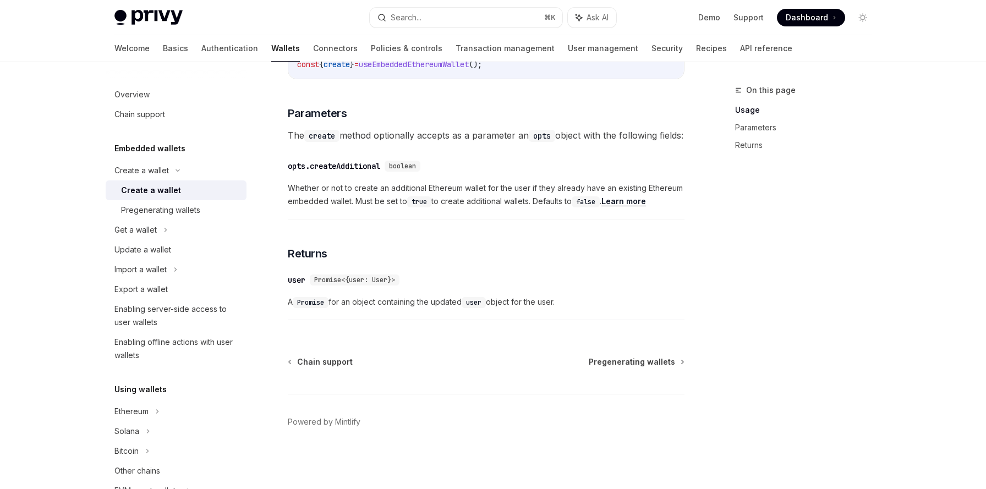
scroll to position [529, 0]
click at [325, 279] on span "Promise<{user: User}>" at bounding box center [354, 280] width 81 height 9
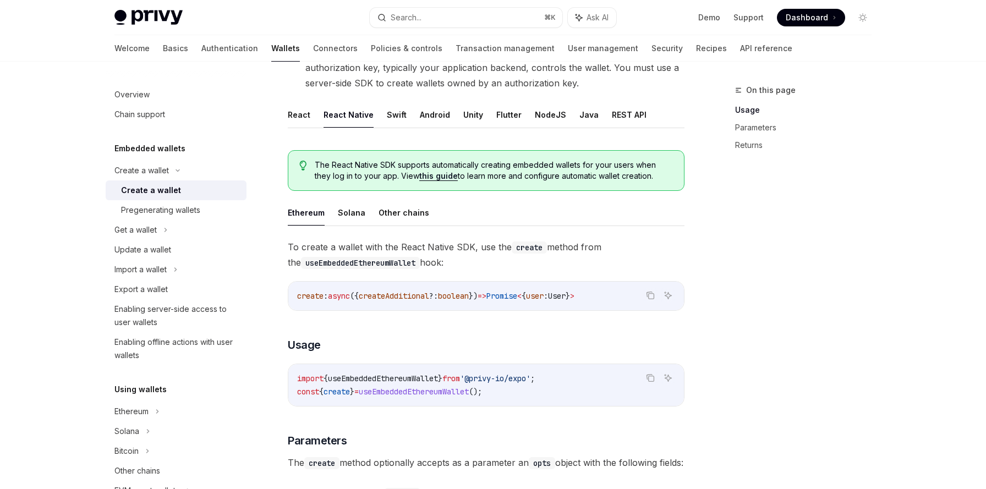
scroll to position [136, 0]
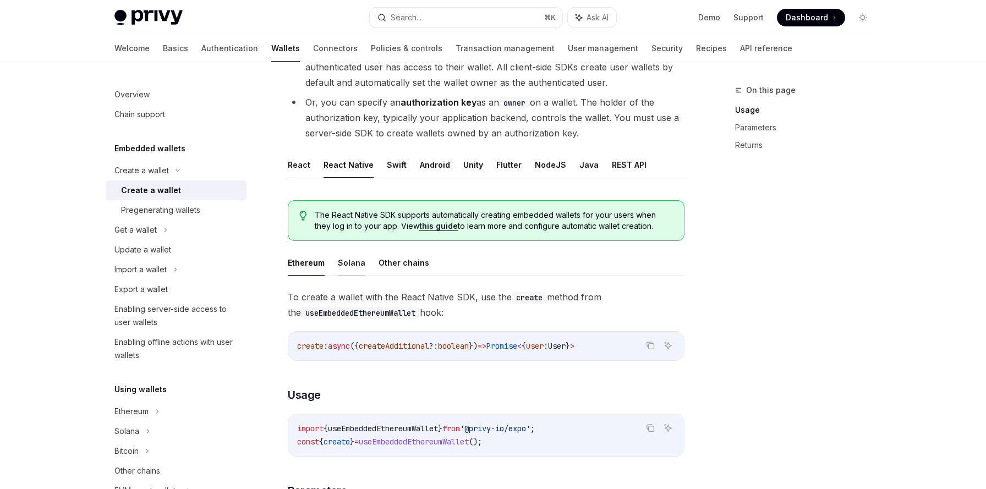
click at [354, 267] on button "Solana" at bounding box center [352, 263] width 28 height 26
type textarea "*"
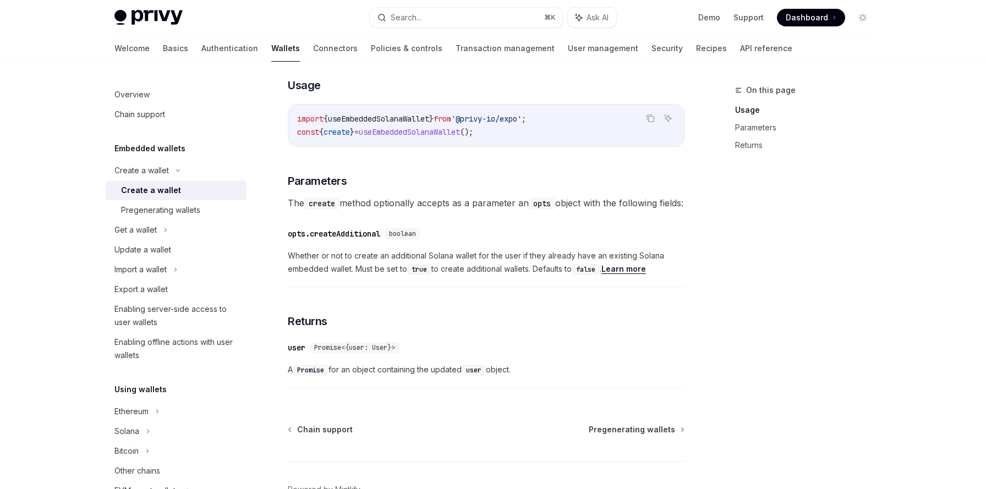
scroll to position [447, 0]
